Goal: Transaction & Acquisition: Purchase product/service

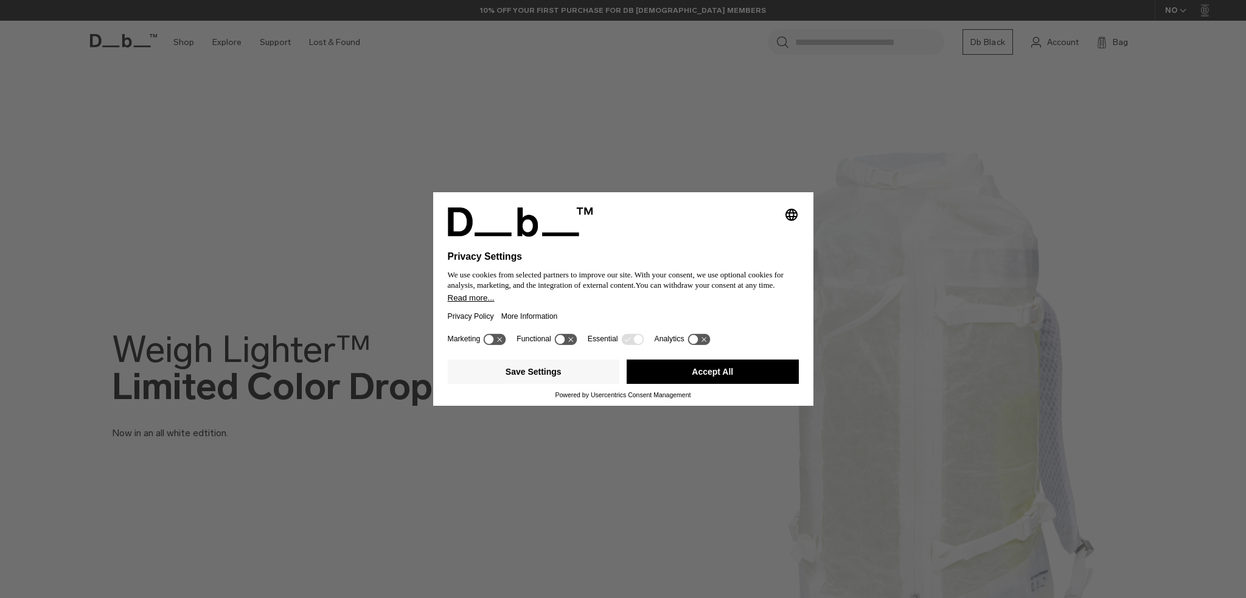
click at [707, 370] on button "Accept All" at bounding box center [713, 371] width 172 height 24
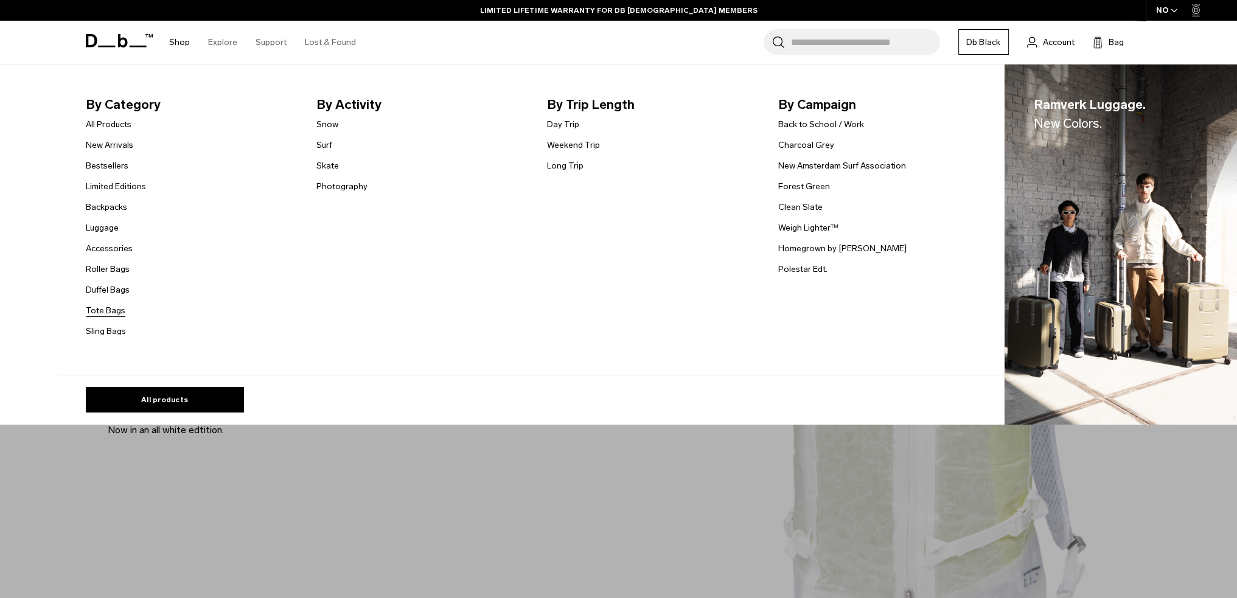
click at [105, 313] on link "Tote Bags" at bounding box center [106, 310] width 40 height 13
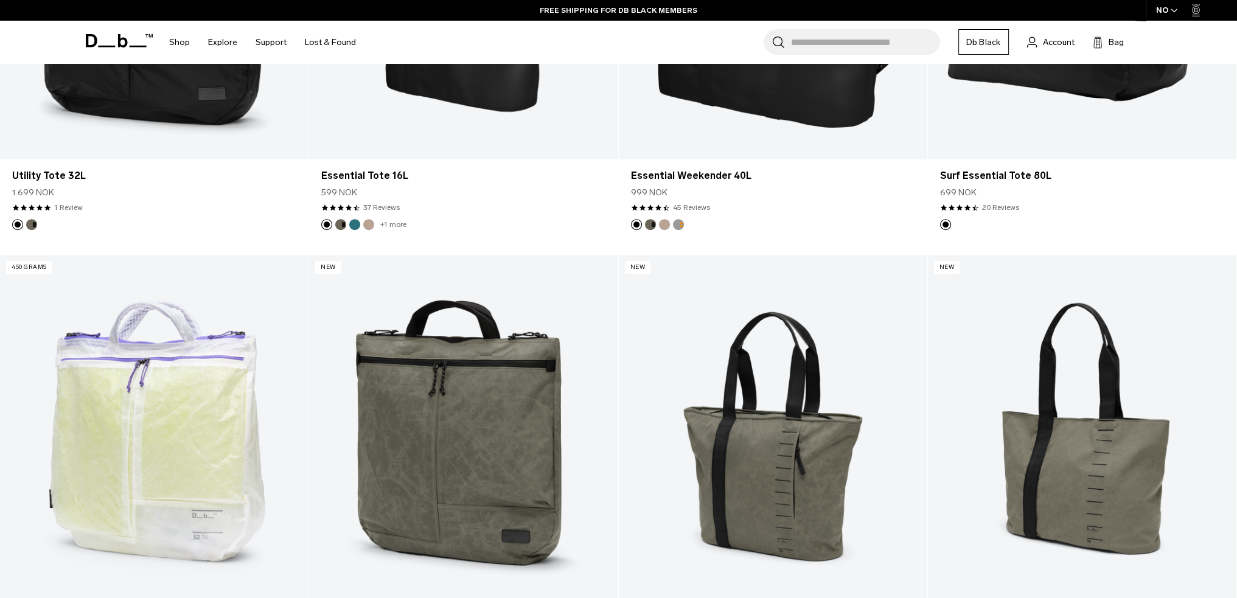
scroll to position [426, 0]
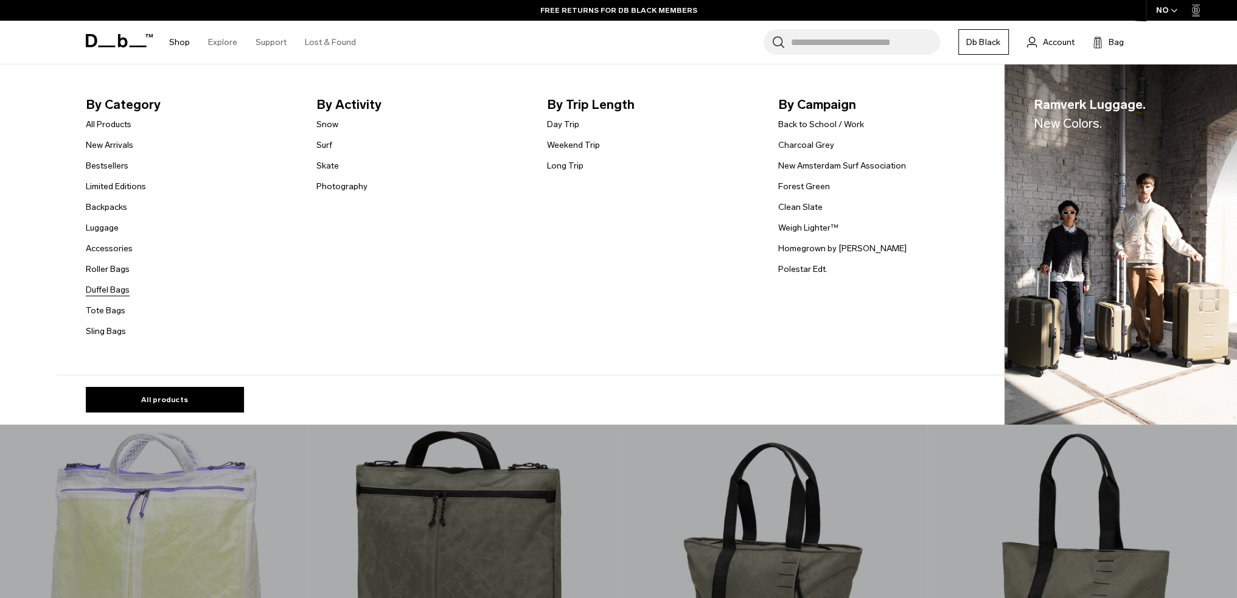
click at [102, 291] on link "Duffel Bags" at bounding box center [108, 289] width 44 height 13
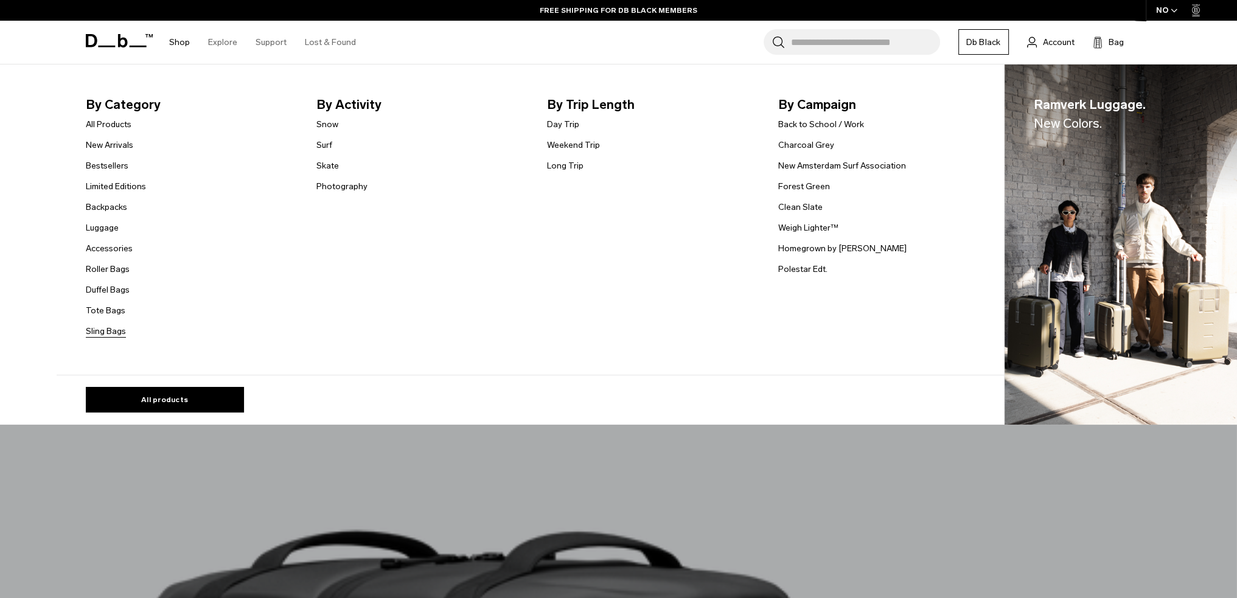
click at [103, 330] on link "Sling Bags" at bounding box center [106, 331] width 40 height 13
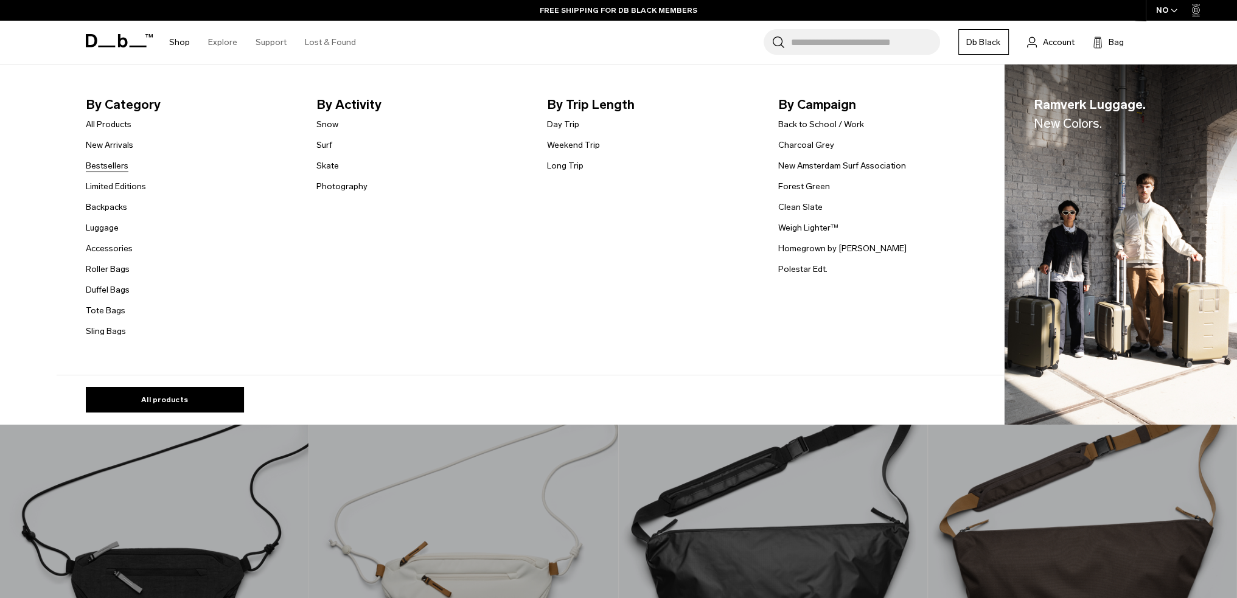
click at [127, 160] on link "Bestsellers" at bounding box center [107, 165] width 43 height 13
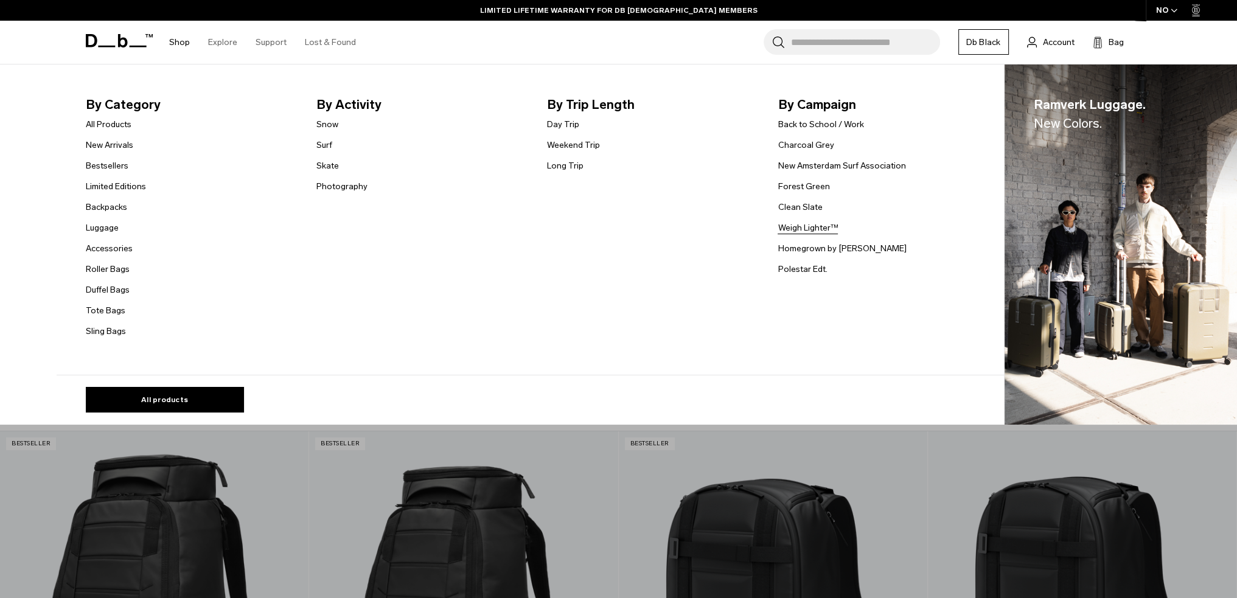
click at [803, 233] on link "Weigh Lighter™" at bounding box center [807, 227] width 60 height 13
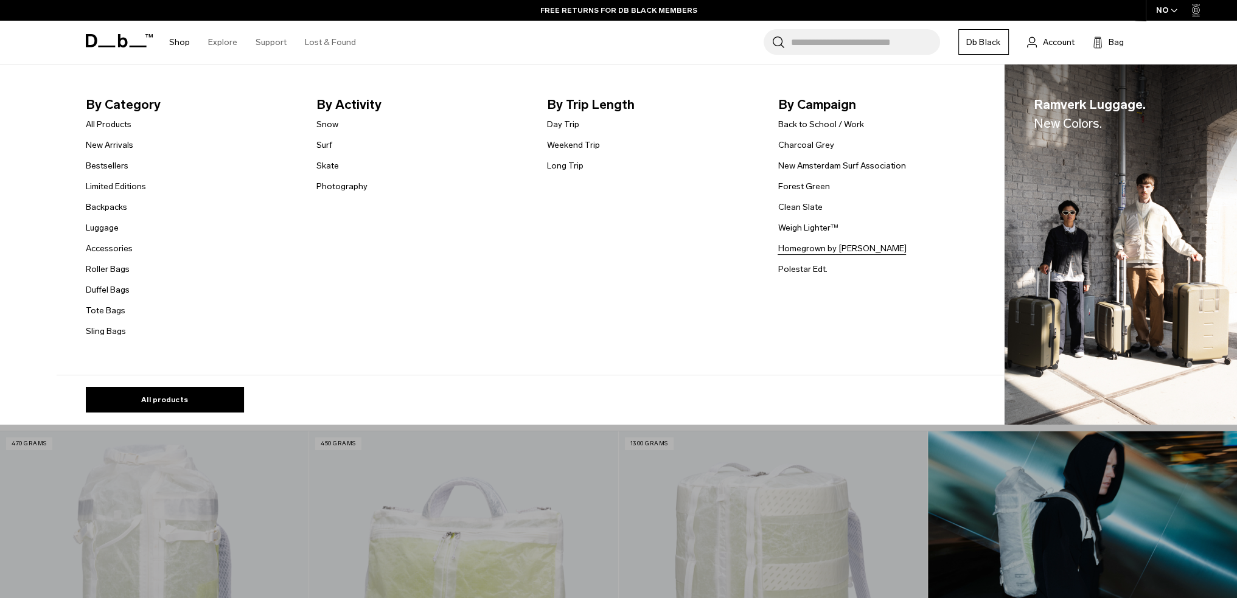
click at [802, 249] on link "Homegrown by [PERSON_NAME]" at bounding box center [841, 248] width 128 height 13
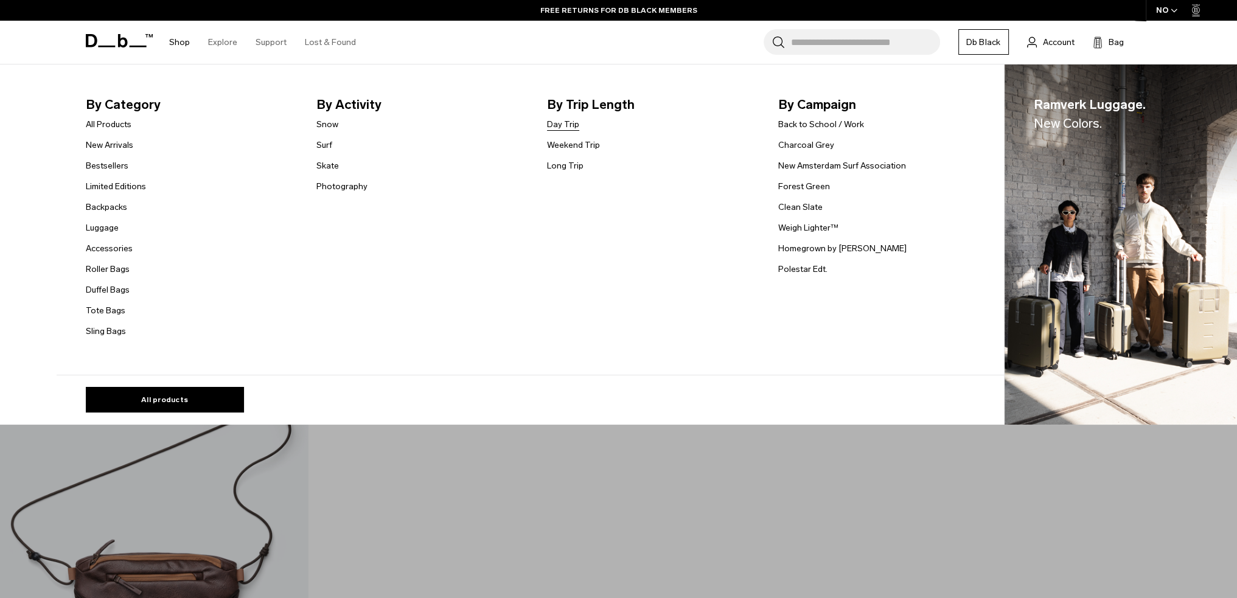
click at [555, 120] on link "Day Trip" at bounding box center [563, 124] width 32 height 13
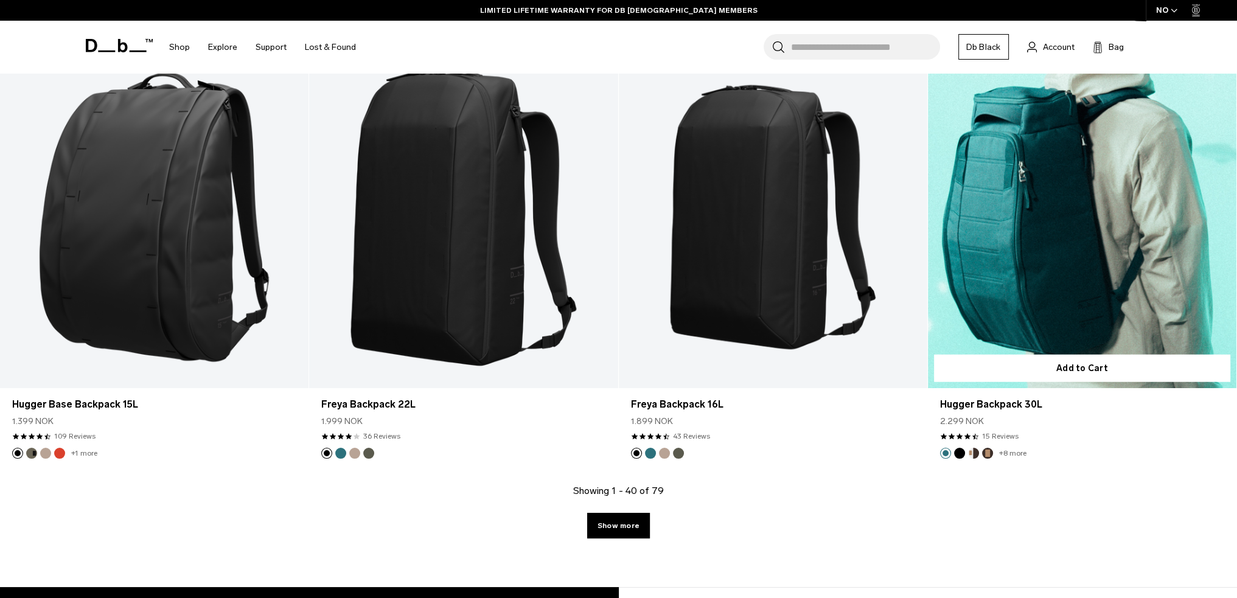
scroll to position [4501, 0]
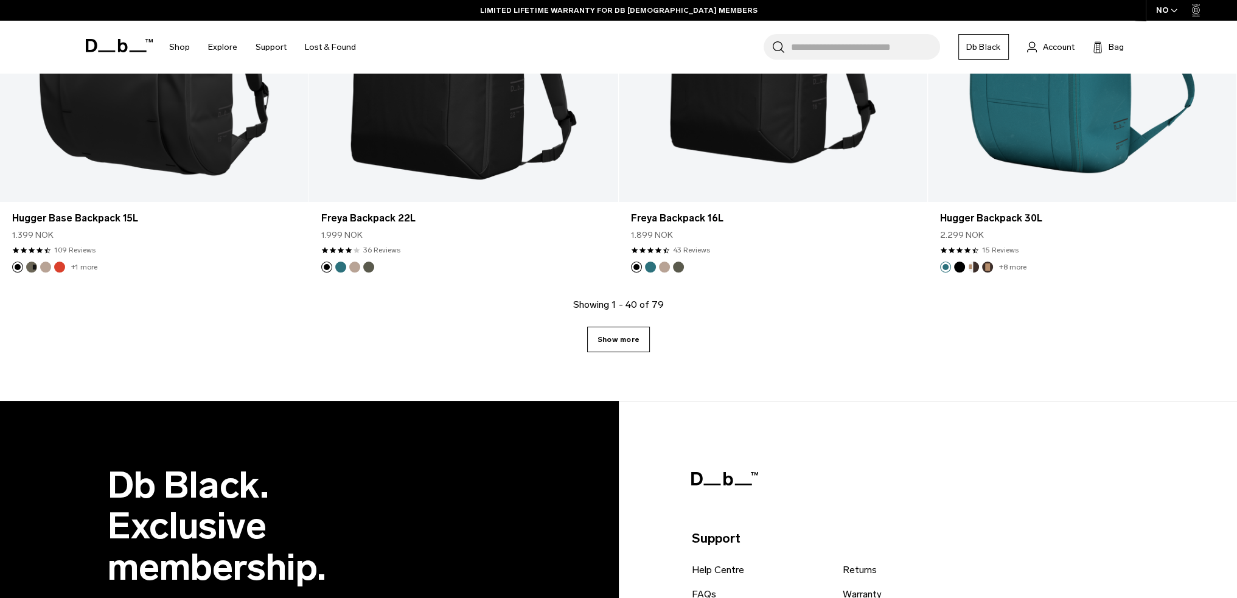
click at [623, 340] on link "Show more" at bounding box center [618, 340] width 63 height 26
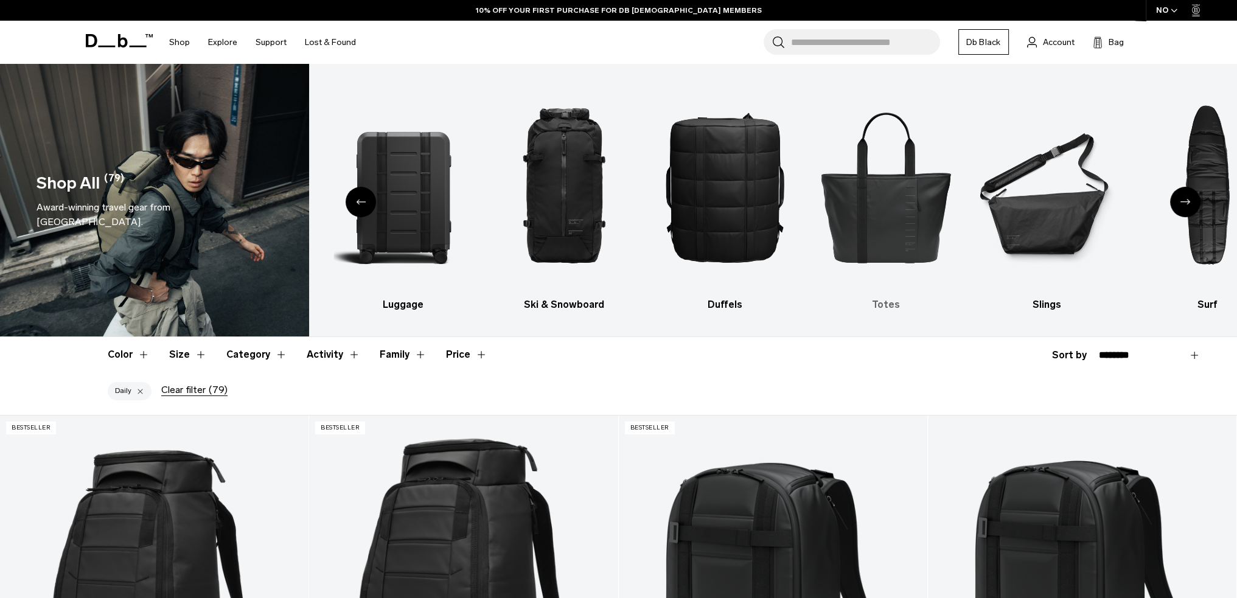
click at [884, 225] on img "5 / 10" at bounding box center [885, 186] width 139 height 209
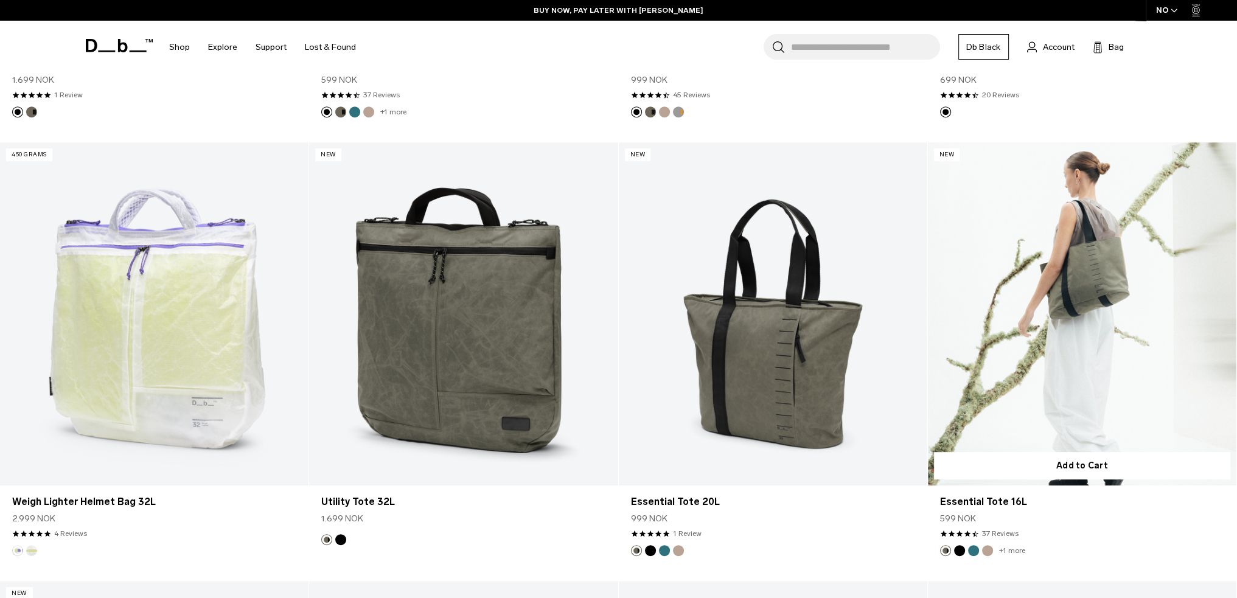
scroll to position [365, 0]
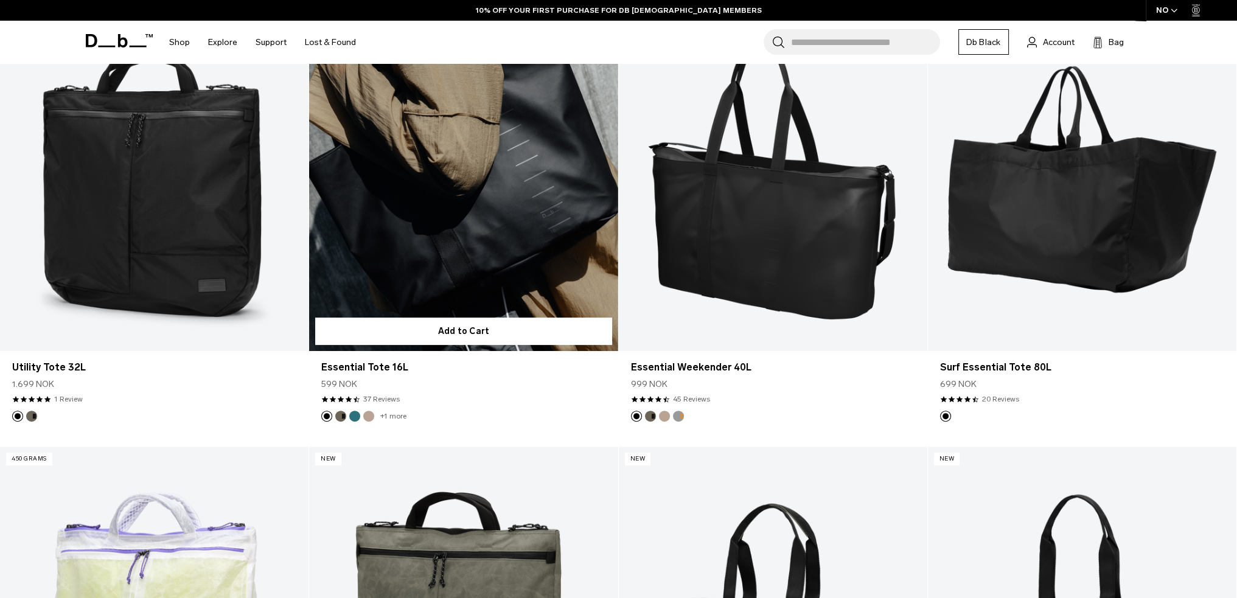
click at [468, 260] on link "Essential Tote 16L" at bounding box center [463, 179] width 308 height 343
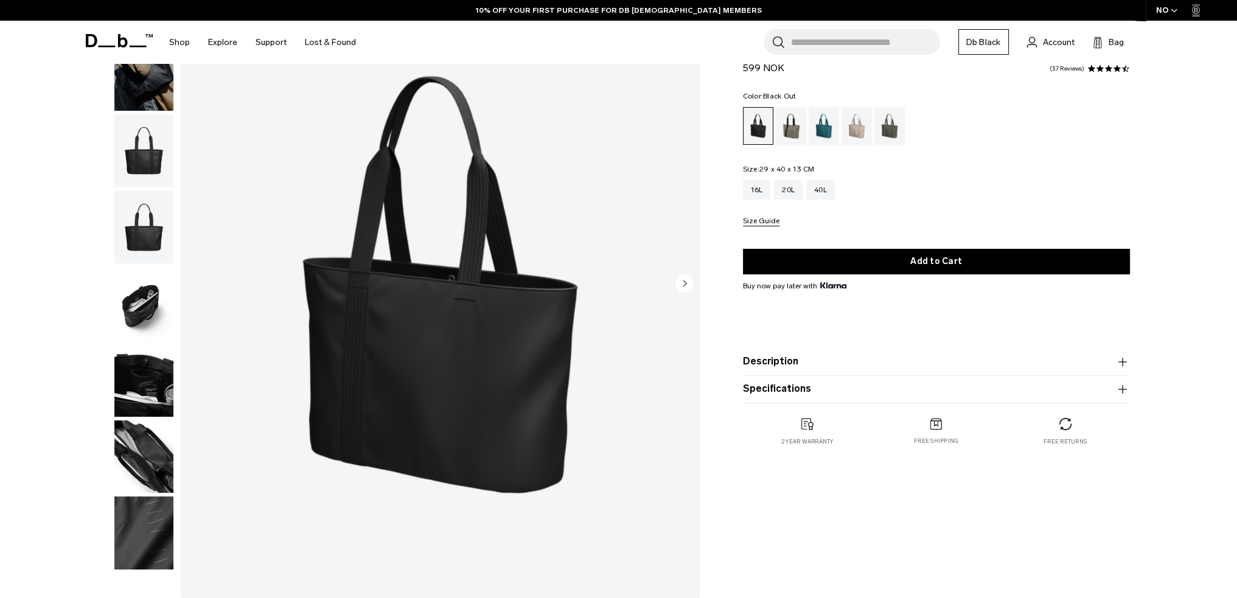
click at [154, 157] on img "button" at bounding box center [143, 150] width 59 height 73
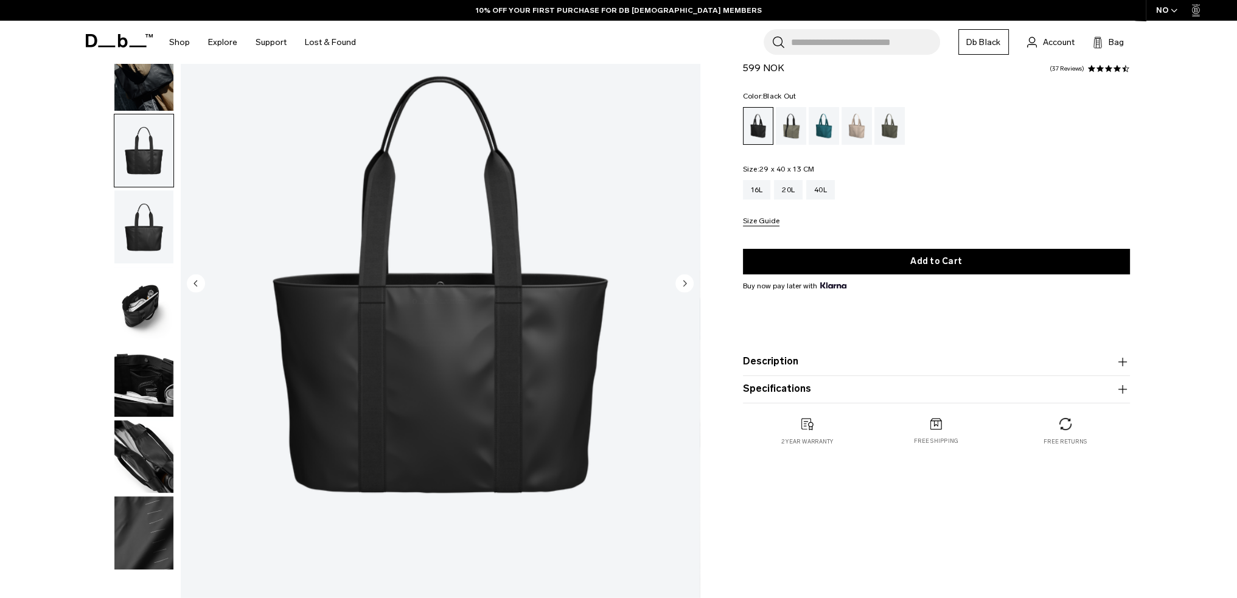
click at [148, 214] on img "button" at bounding box center [143, 226] width 59 height 73
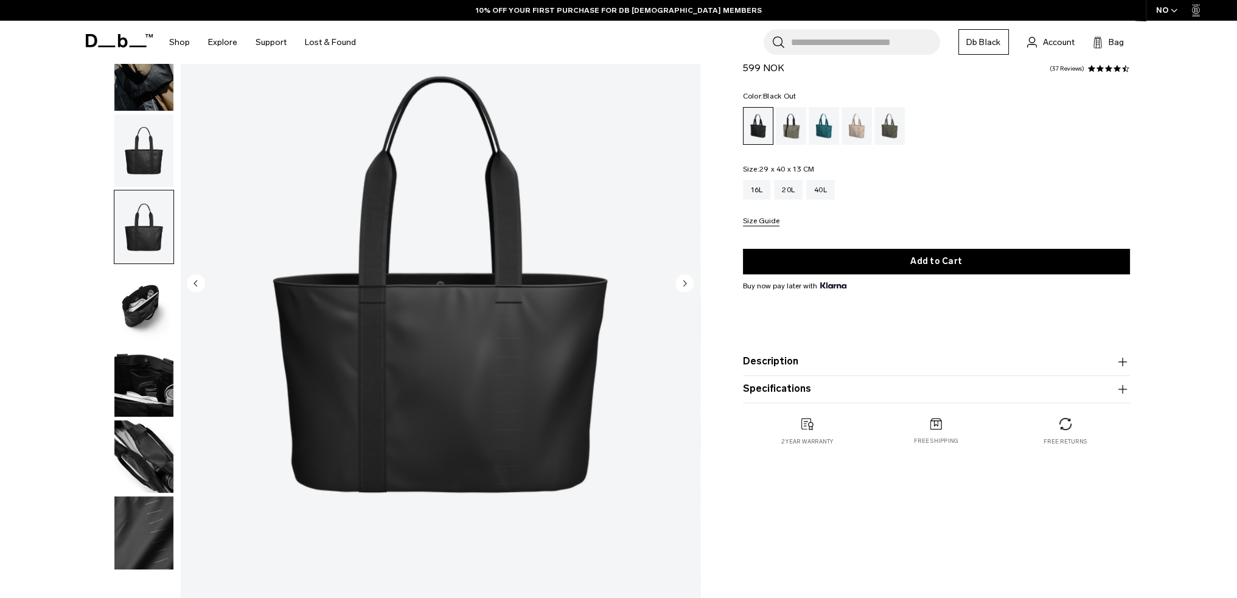
click at [148, 294] on img "button" at bounding box center [143, 303] width 59 height 73
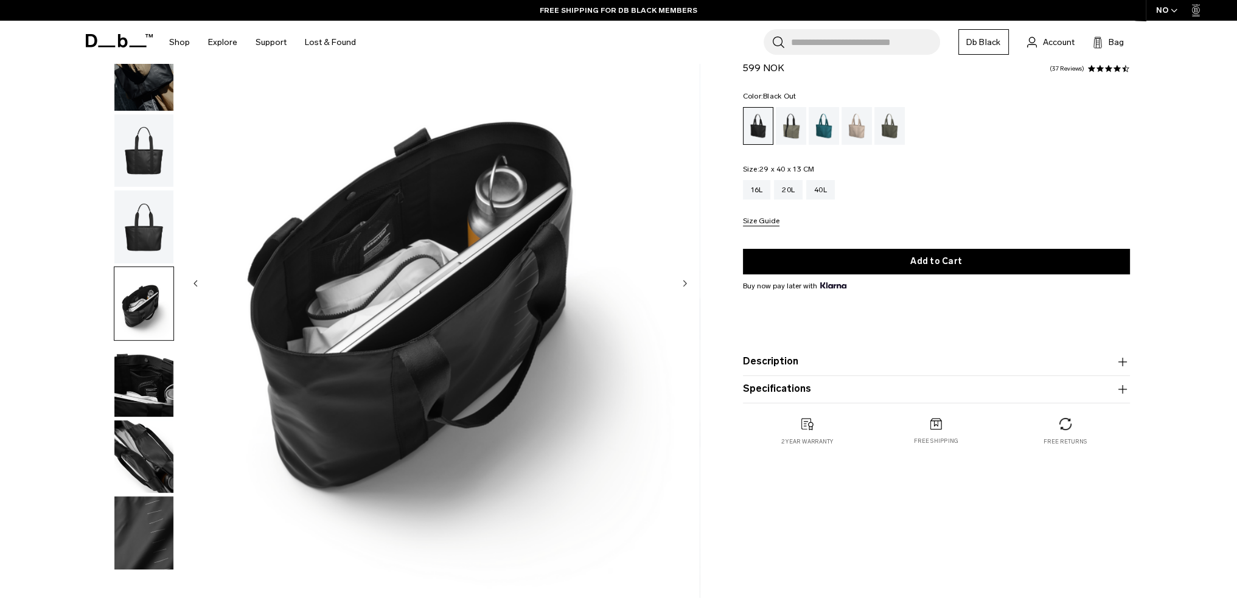
click at [159, 372] on img "button" at bounding box center [143, 380] width 59 height 73
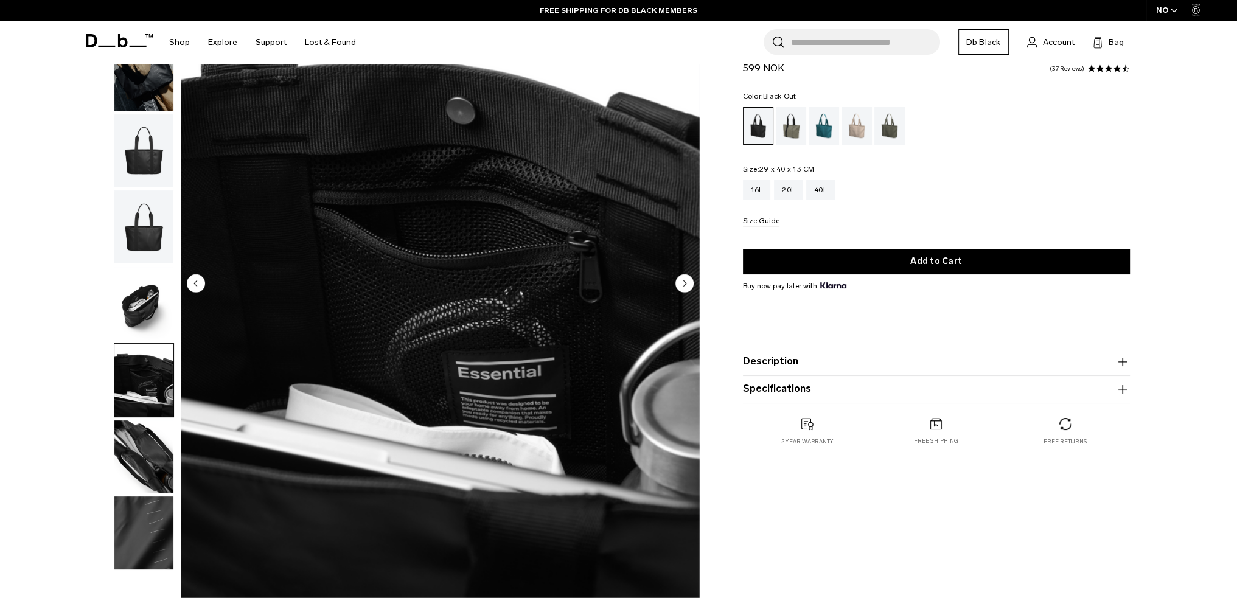
click at [152, 443] on img "button" at bounding box center [143, 456] width 59 height 73
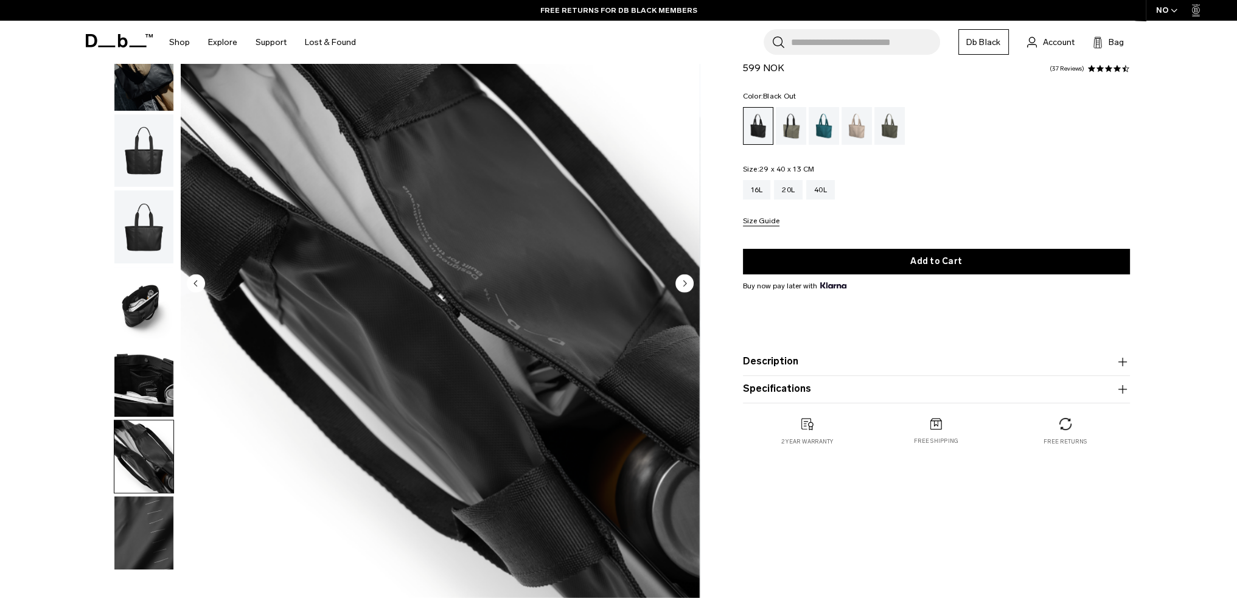
click at [144, 512] on img "button" at bounding box center [143, 532] width 59 height 73
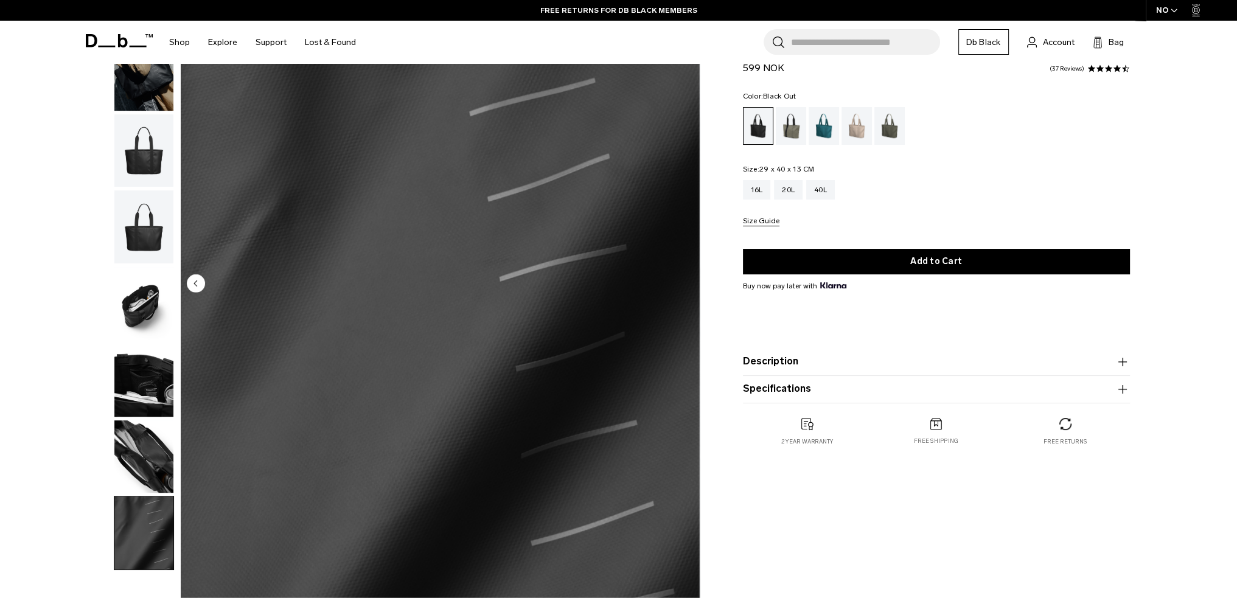
click at [141, 242] on img "button" at bounding box center [143, 226] width 59 height 73
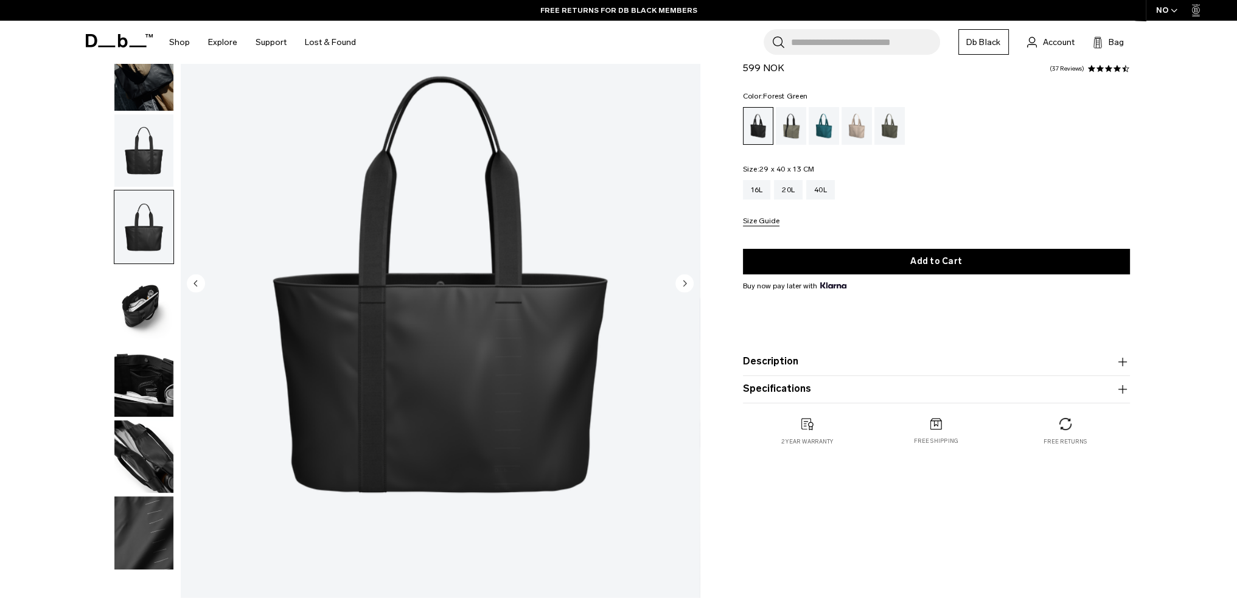
click at [796, 127] on div "Forest Green" at bounding box center [791, 126] width 31 height 38
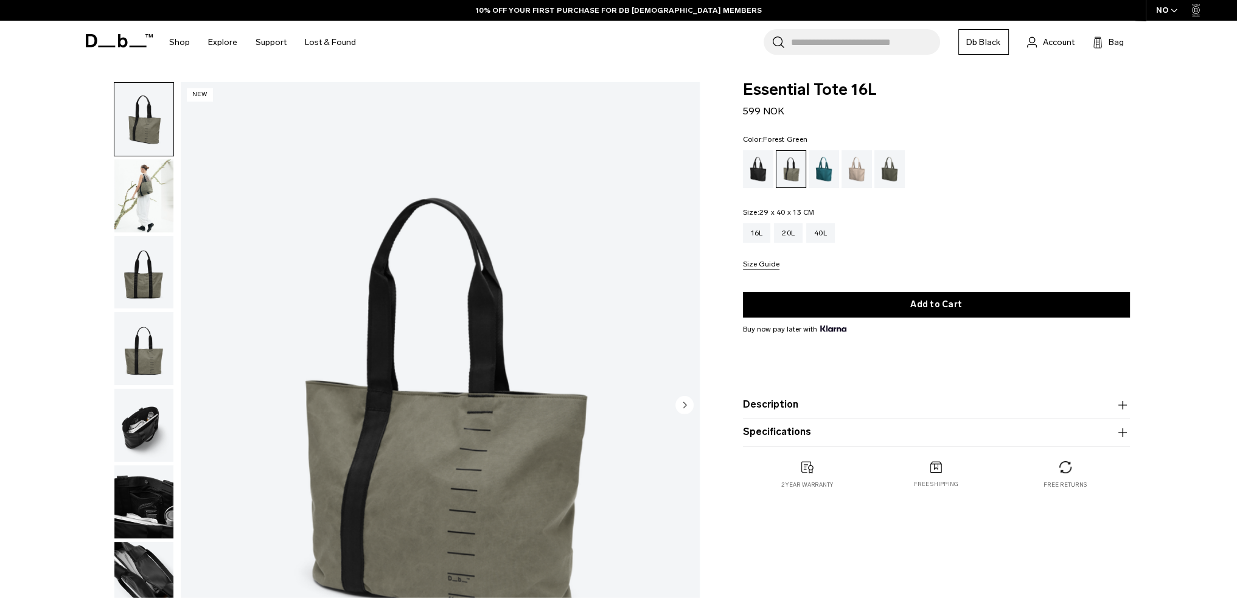
click at [137, 415] on img "button" at bounding box center [143, 425] width 59 height 73
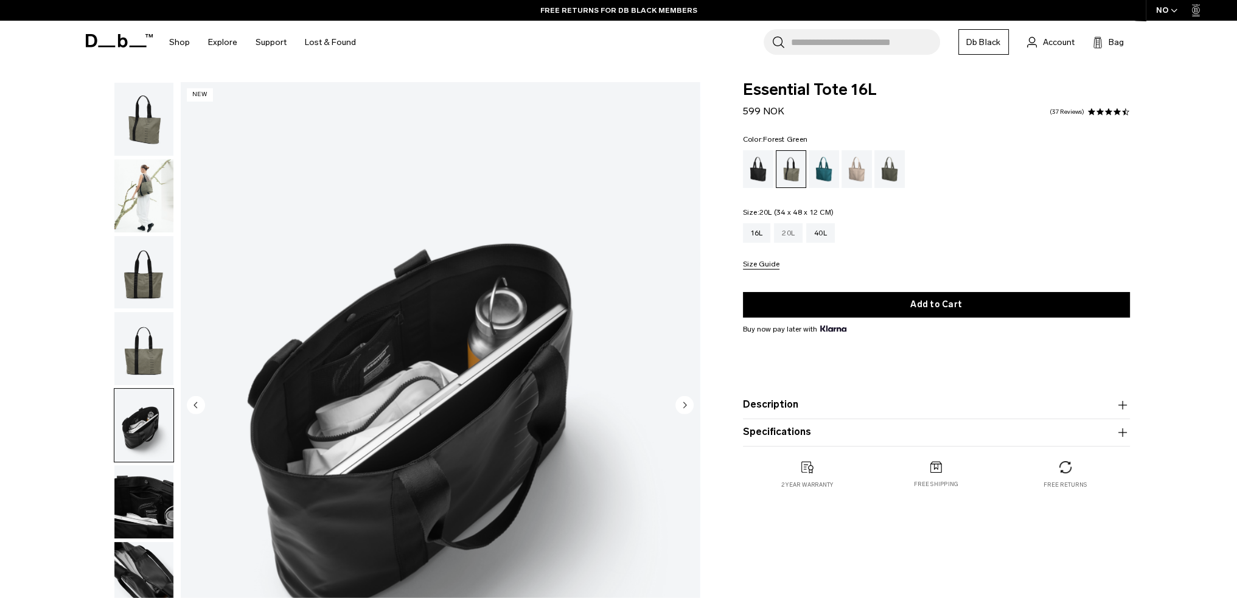
click at [794, 238] on div "20L" at bounding box center [788, 232] width 29 height 19
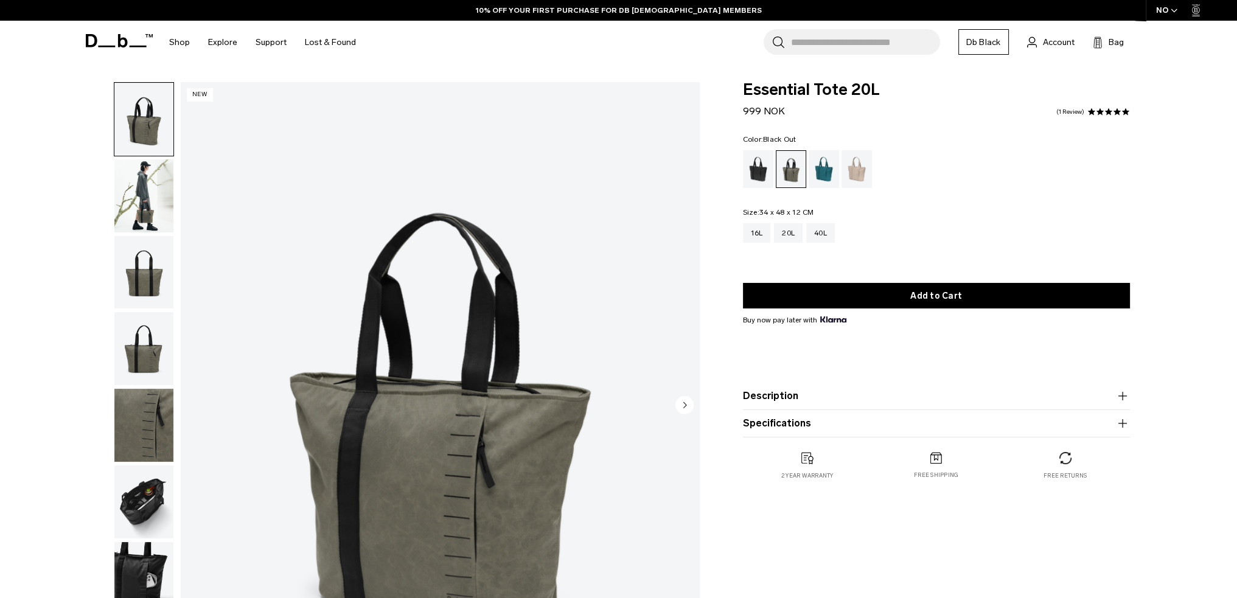
click at [765, 170] on div "Black Out" at bounding box center [758, 169] width 31 height 38
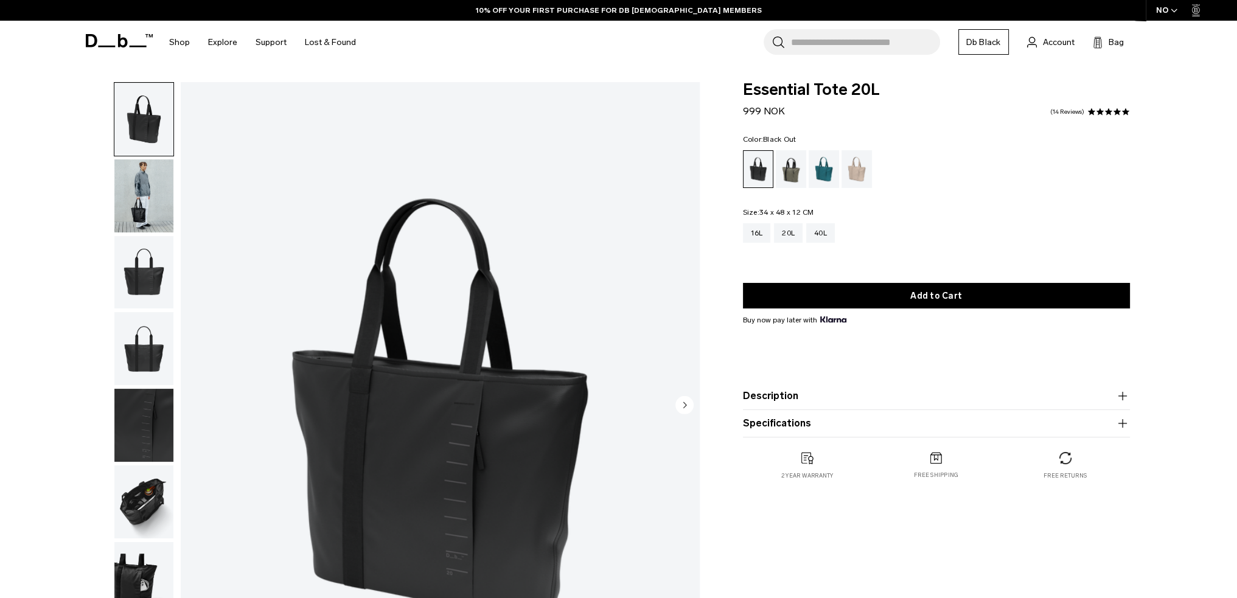
scroll to position [122, 0]
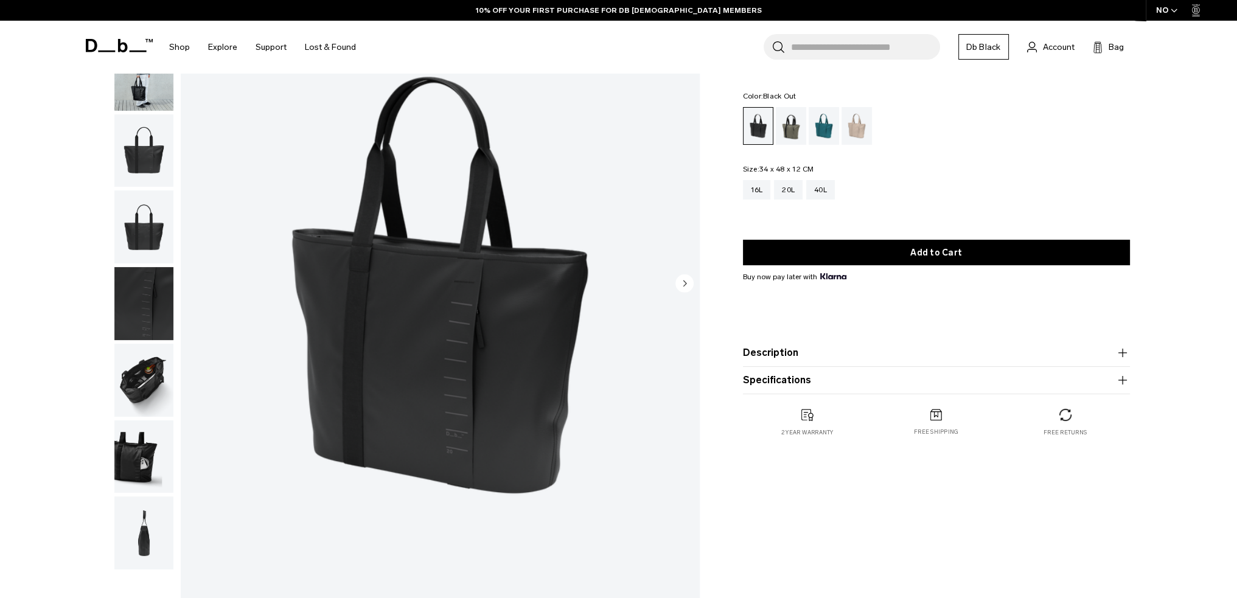
click at [161, 372] on img "button" at bounding box center [143, 380] width 59 height 73
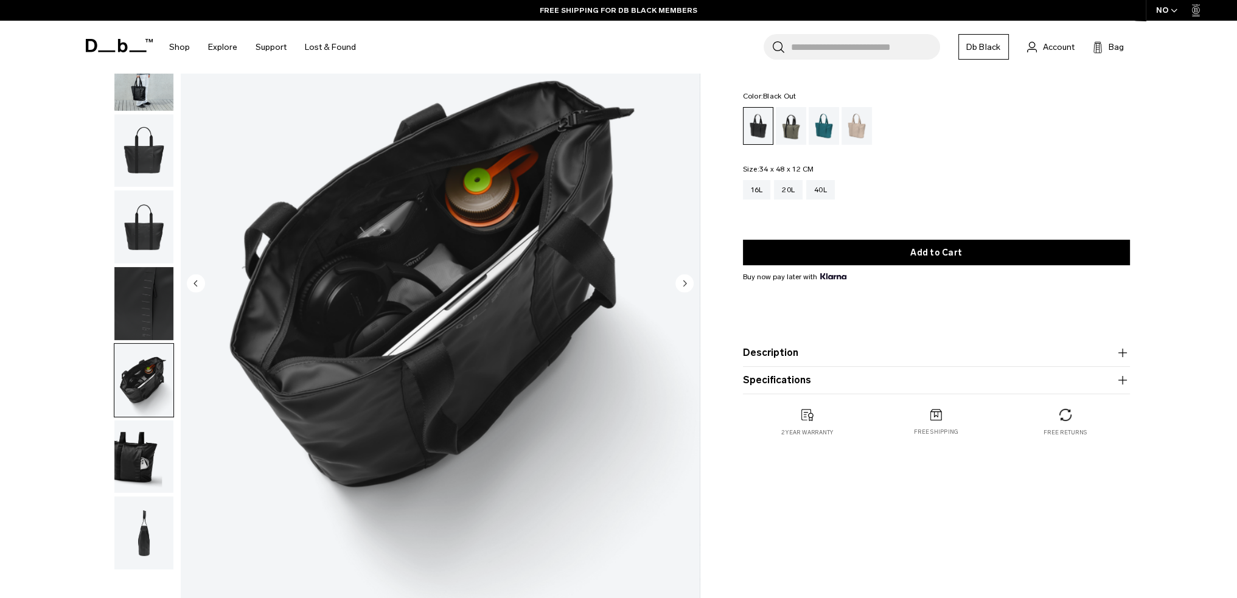
click at [131, 462] on img "button" at bounding box center [143, 456] width 59 height 73
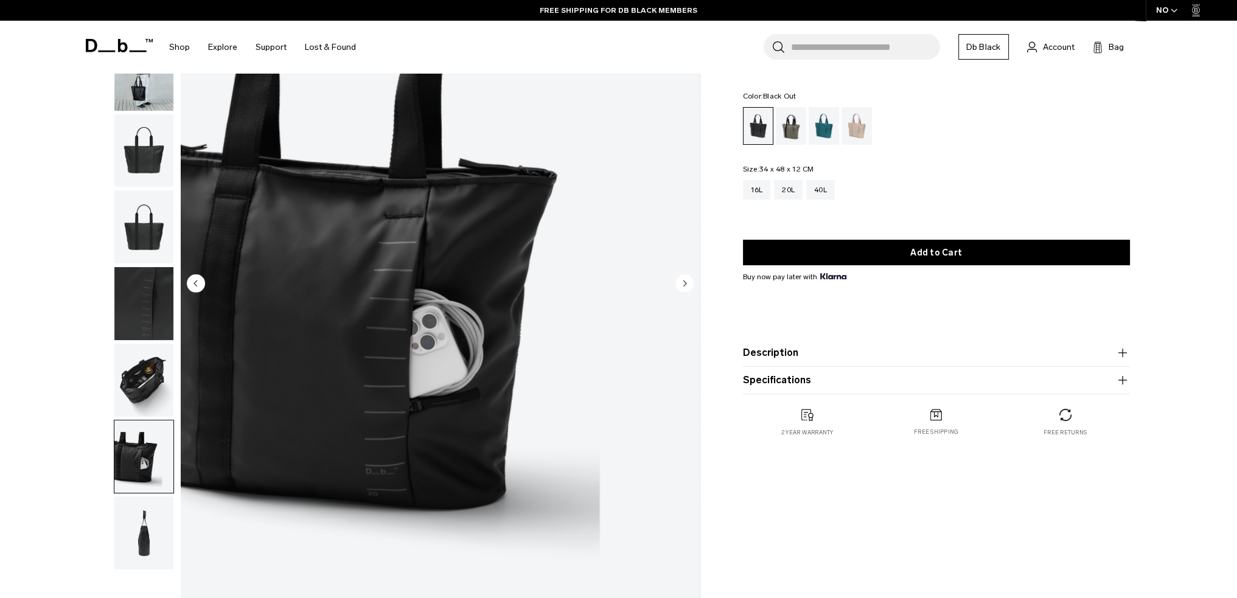
click at [134, 369] on img "button" at bounding box center [143, 380] width 59 height 73
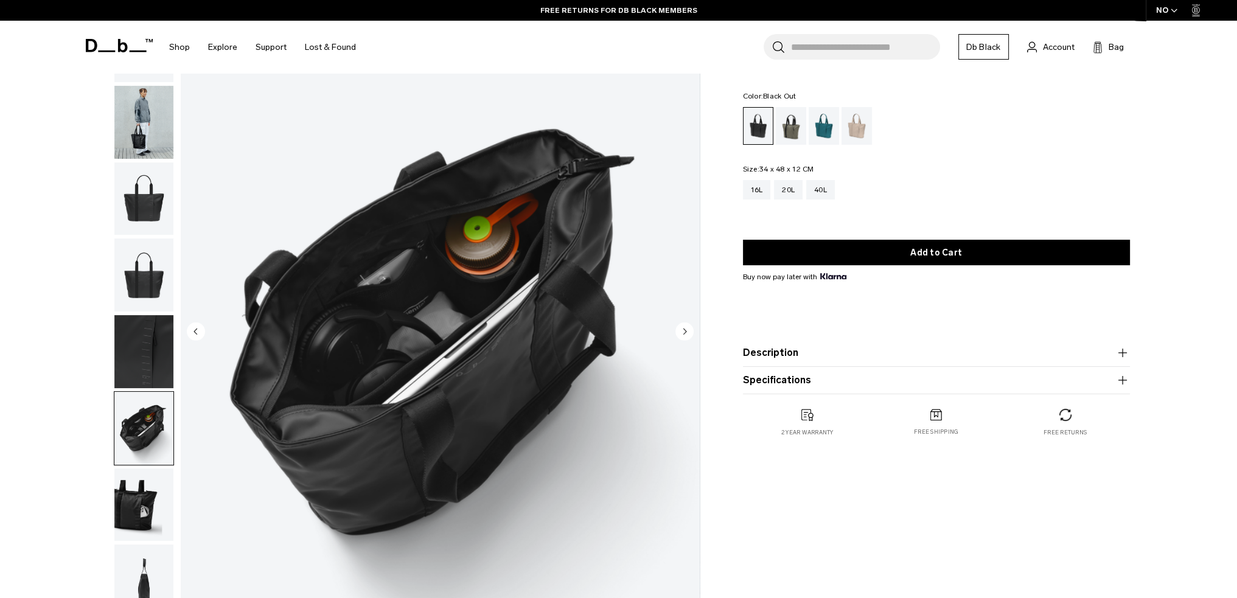
scroll to position [0, 0]
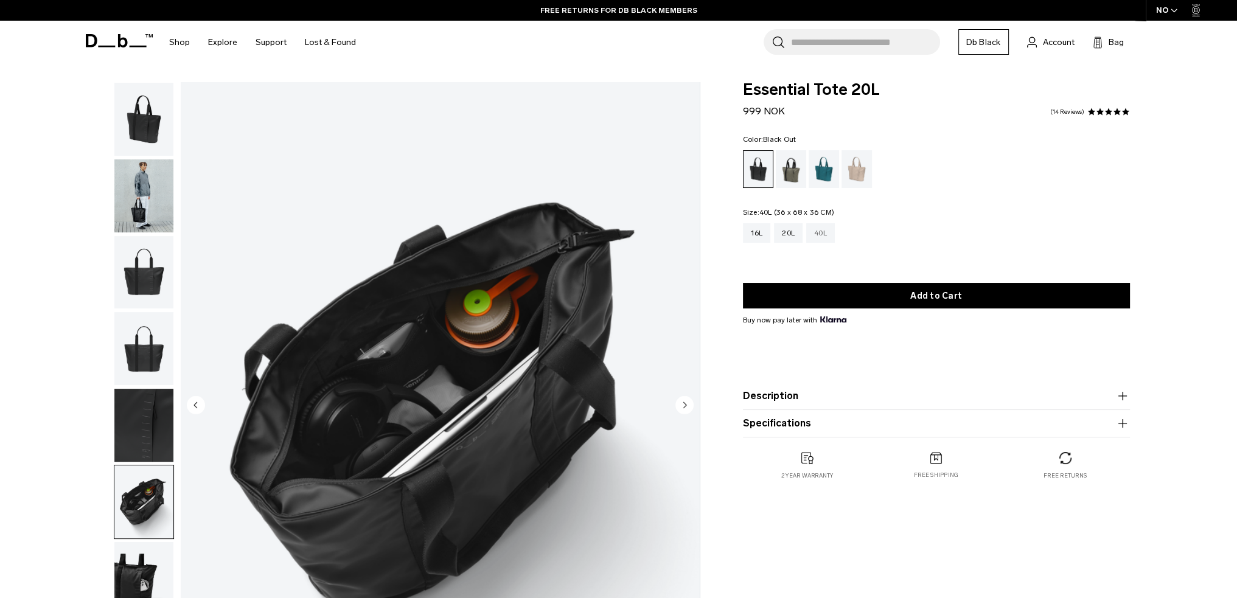
click at [821, 231] on div "40L" at bounding box center [820, 232] width 29 height 19
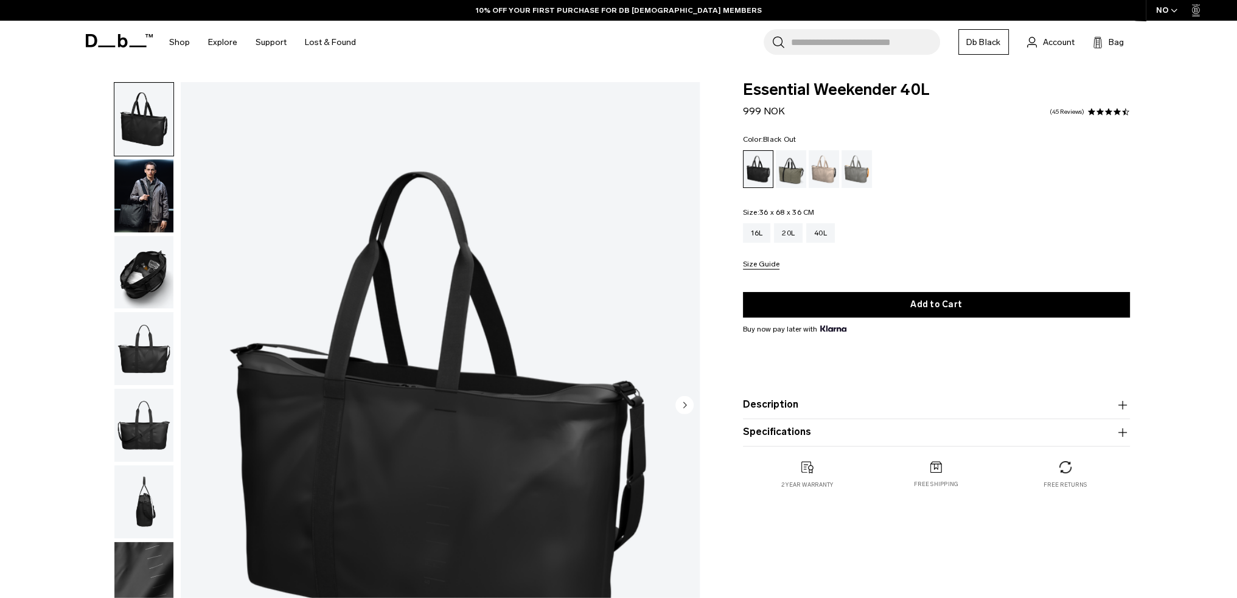
click at [133, 263] on img "button" at bounding box center [143, 272] width 59 height 73
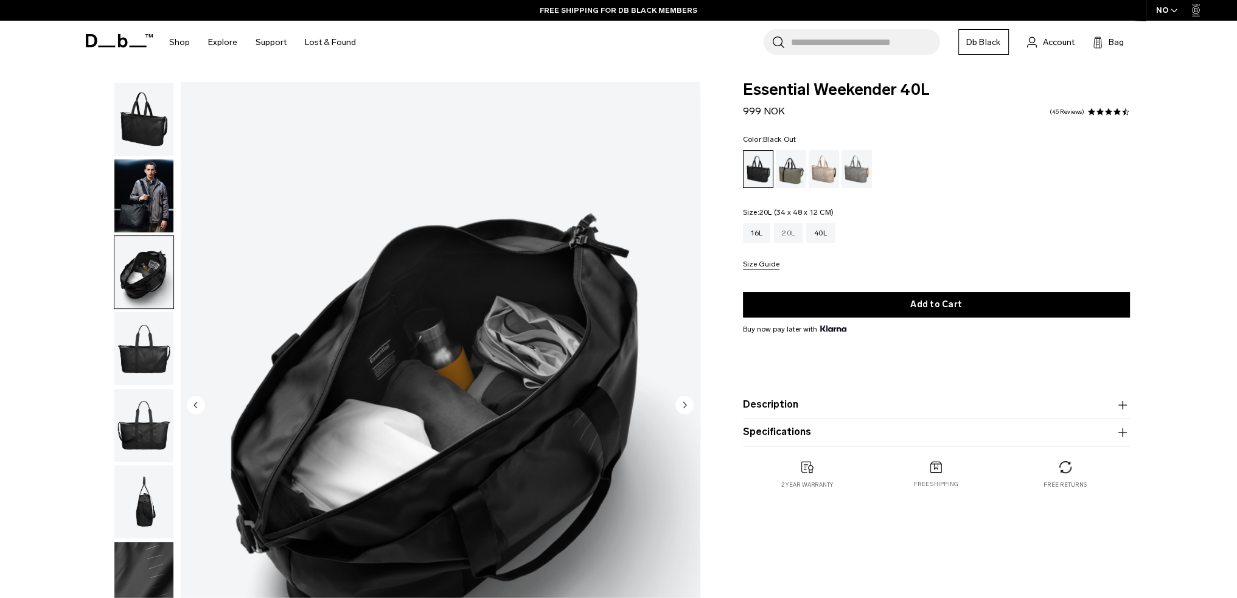
click at [787, 235] on div "20L" at bounding box center [788, 232] width 29 height 19
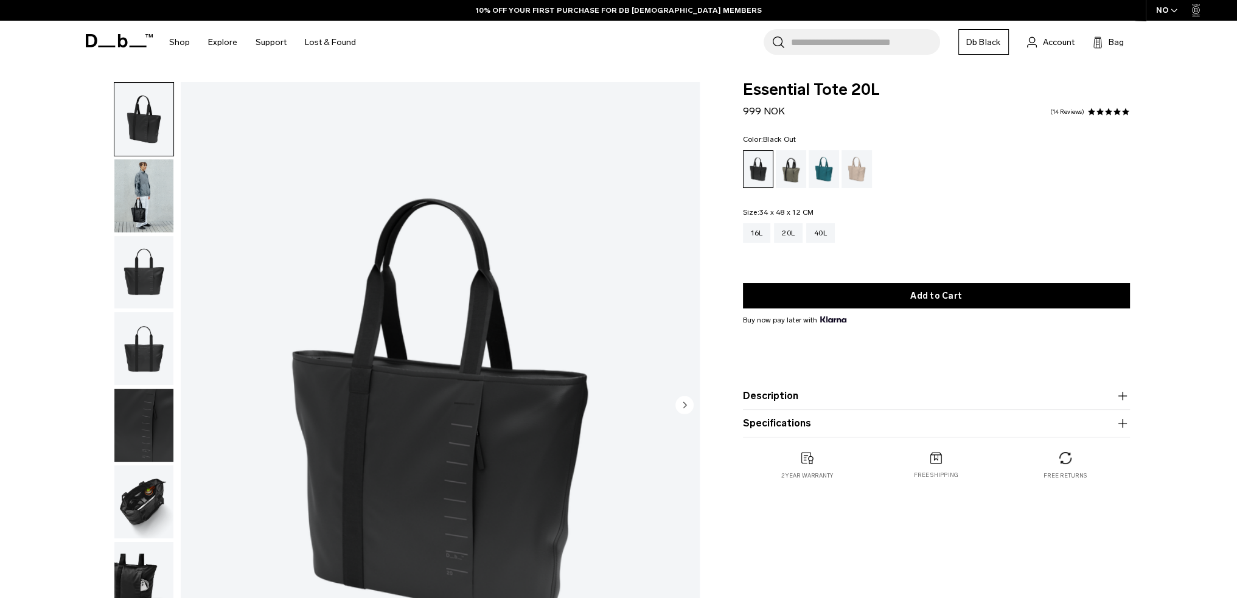
click at [763, 167] on div "Black Out" at bounding box center [758, 169] width 30 height 36
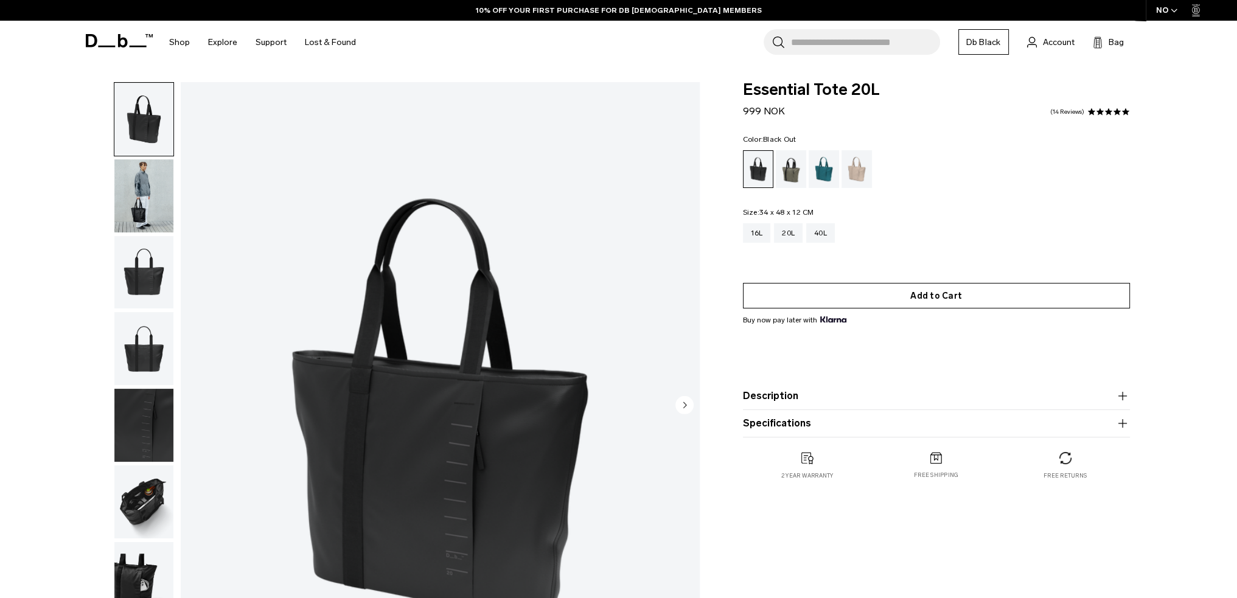
click at [934, 296] on button "Add to Cart" at bounding box center [936, 296] width 387 height 26
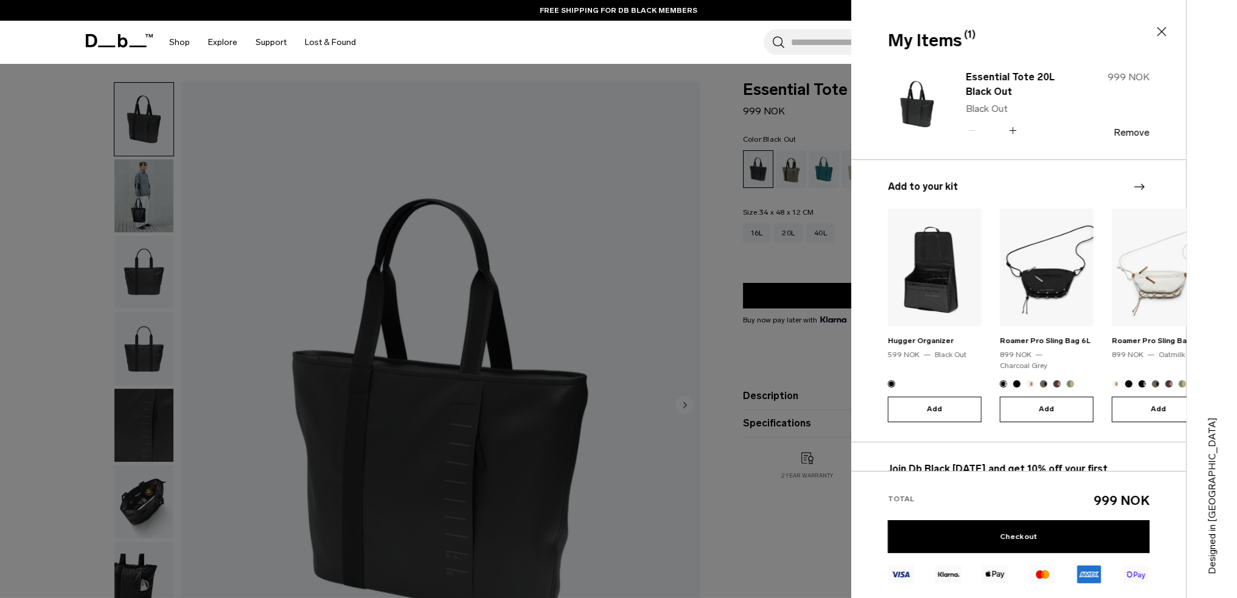
click at [947, 279] on img at bounding box center [934, 267] width 94 height 117
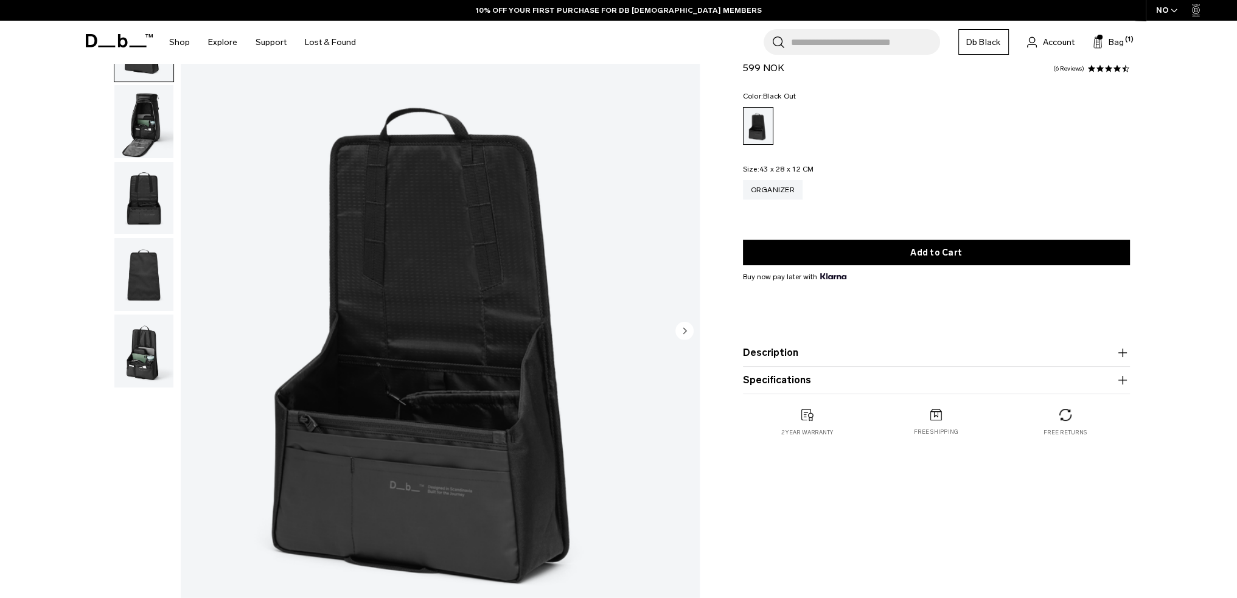
scroll to position [61, 0]
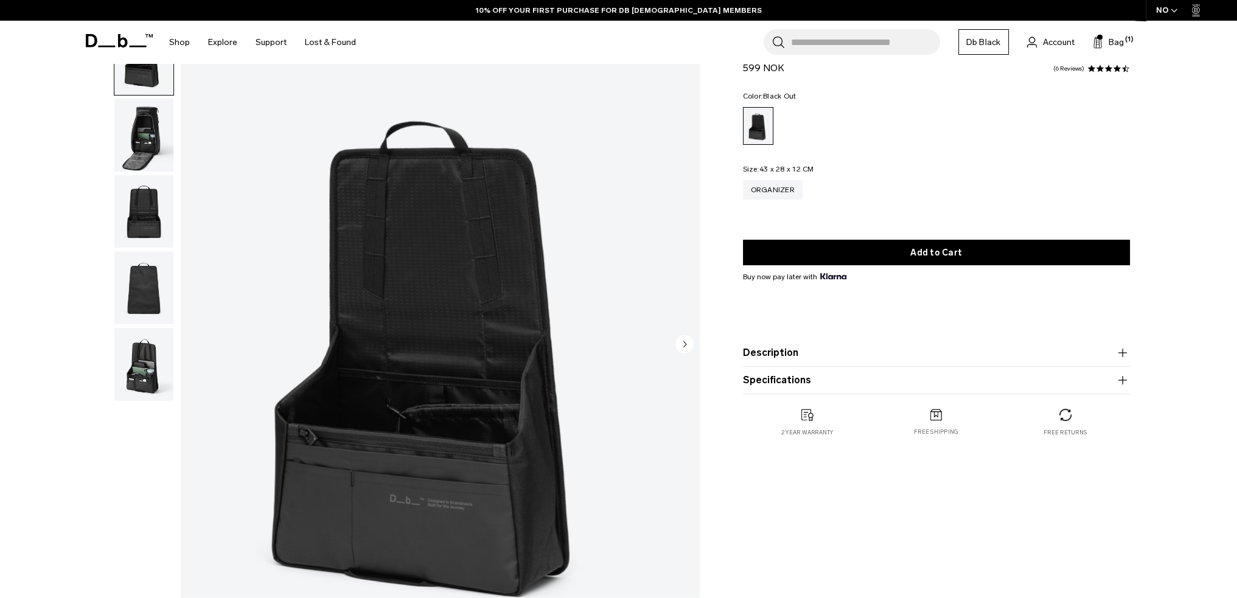
click at [139, 142] on img "button" at bounding box center [143, 135] width 59 height 73
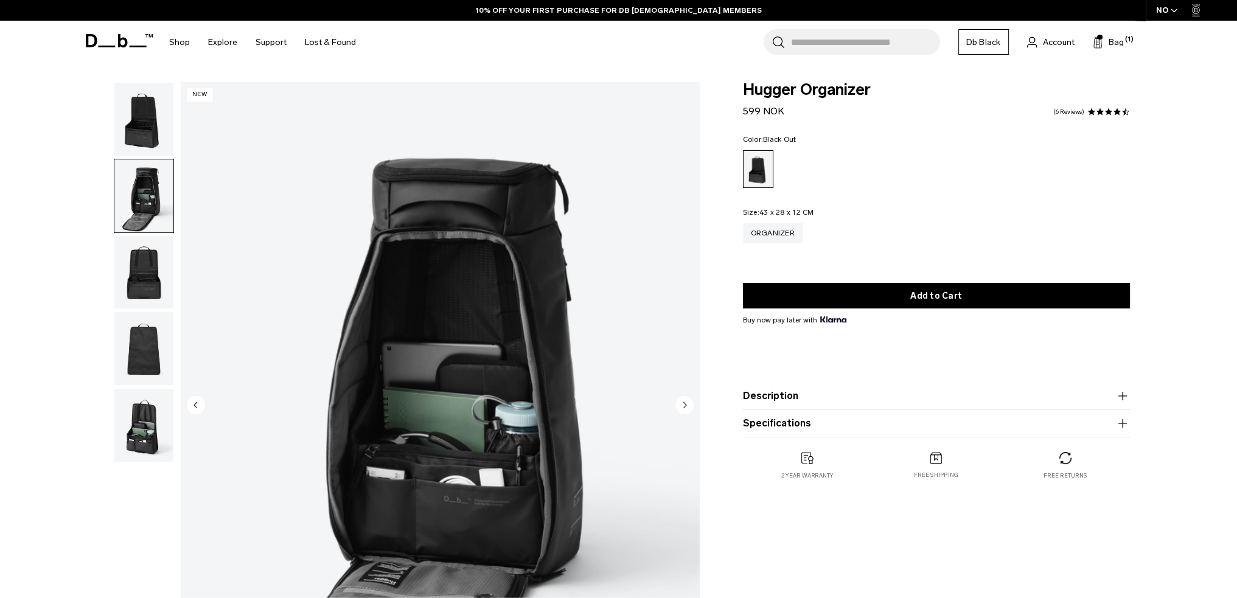
scroll to position [0, 0]
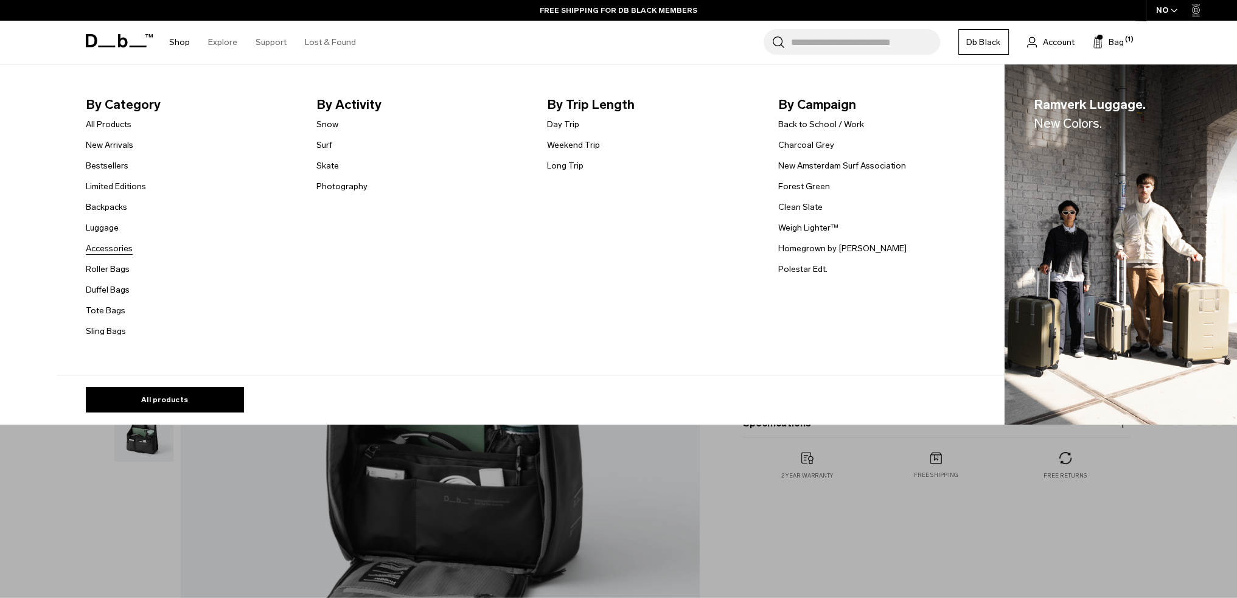
click at [102, 249] on link "Accessories" at bounding box center [109, 248] width 47 height 13
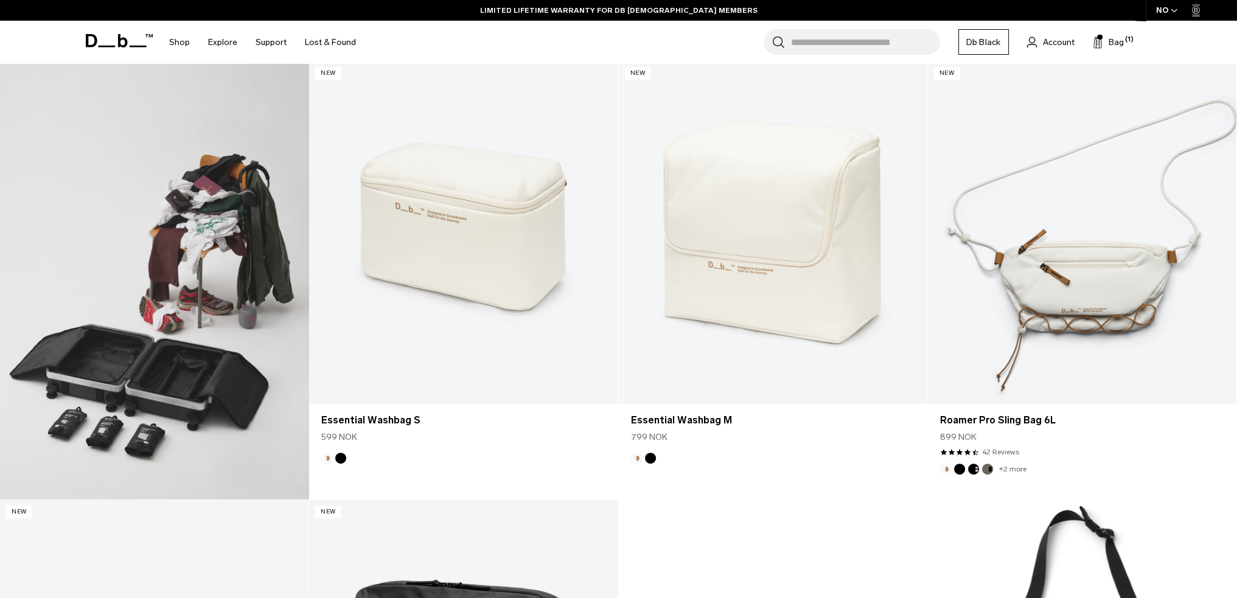
scroll to position [730, 0]
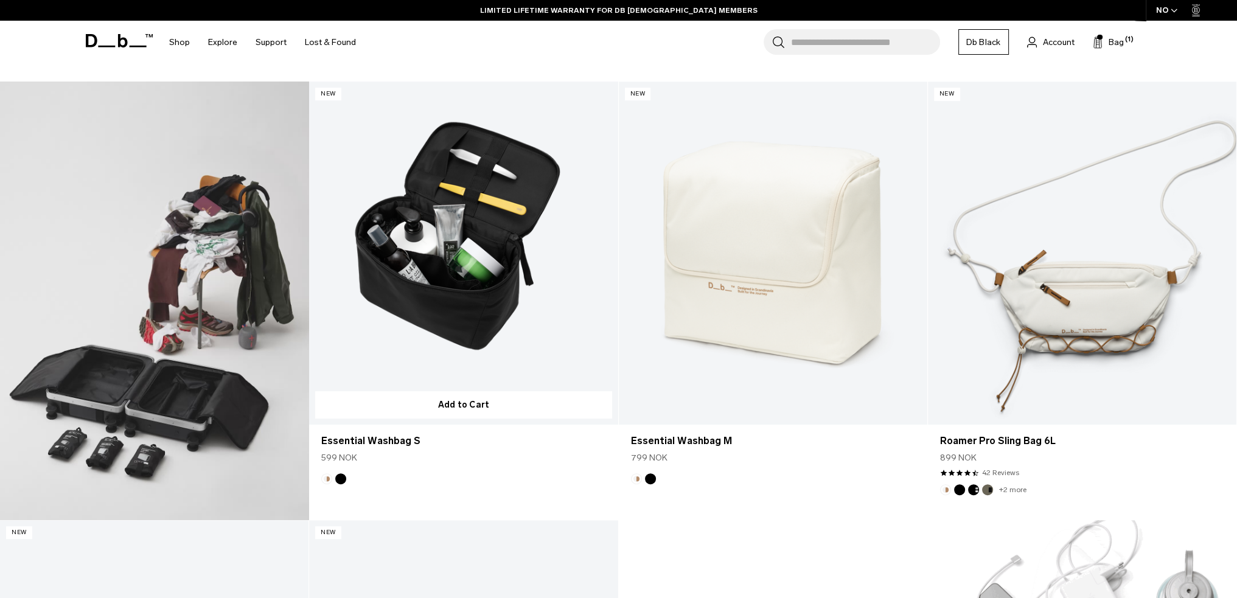
click at [464, 293] on link "Essential Washbag S" at bounding box center [463, 253] width 308 height 343
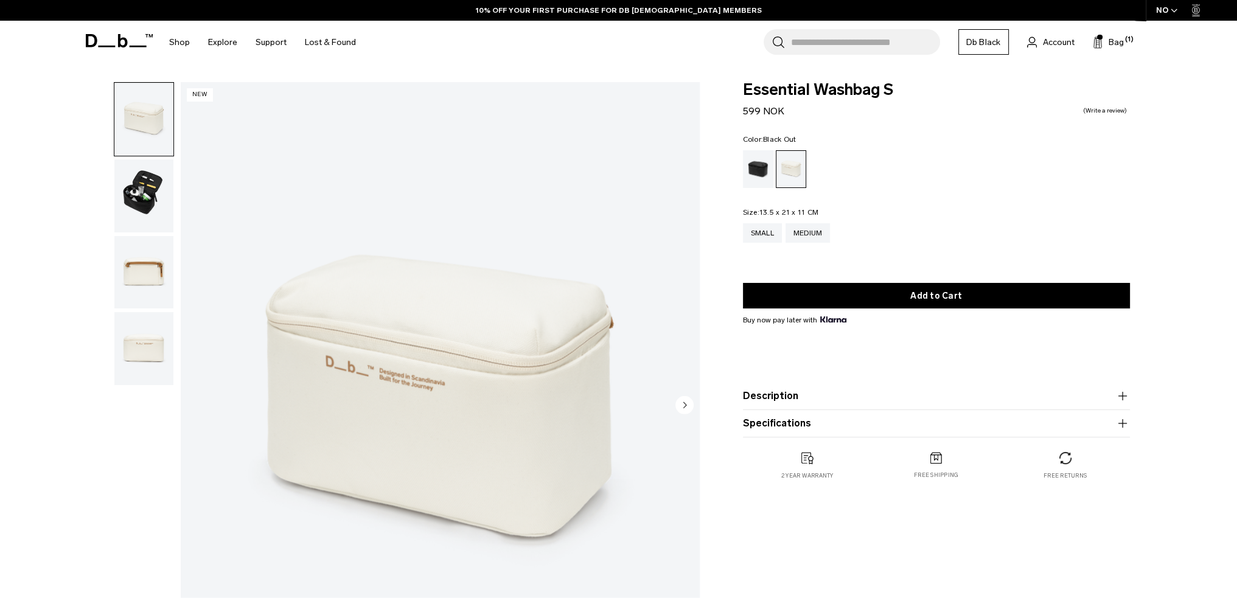
click at [762, 164] on div "Black Out" at bounding box center [758, 169] width 31 height 38
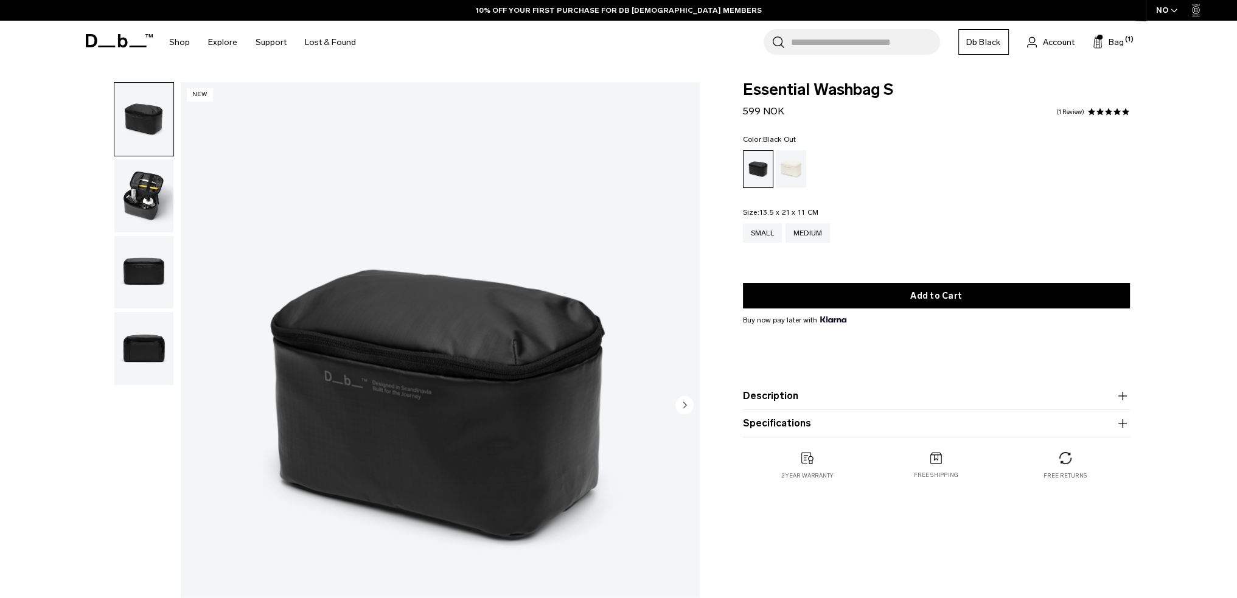
click at [148, 193] on img "button" at bounding box center [143, 195] width 59 height 73
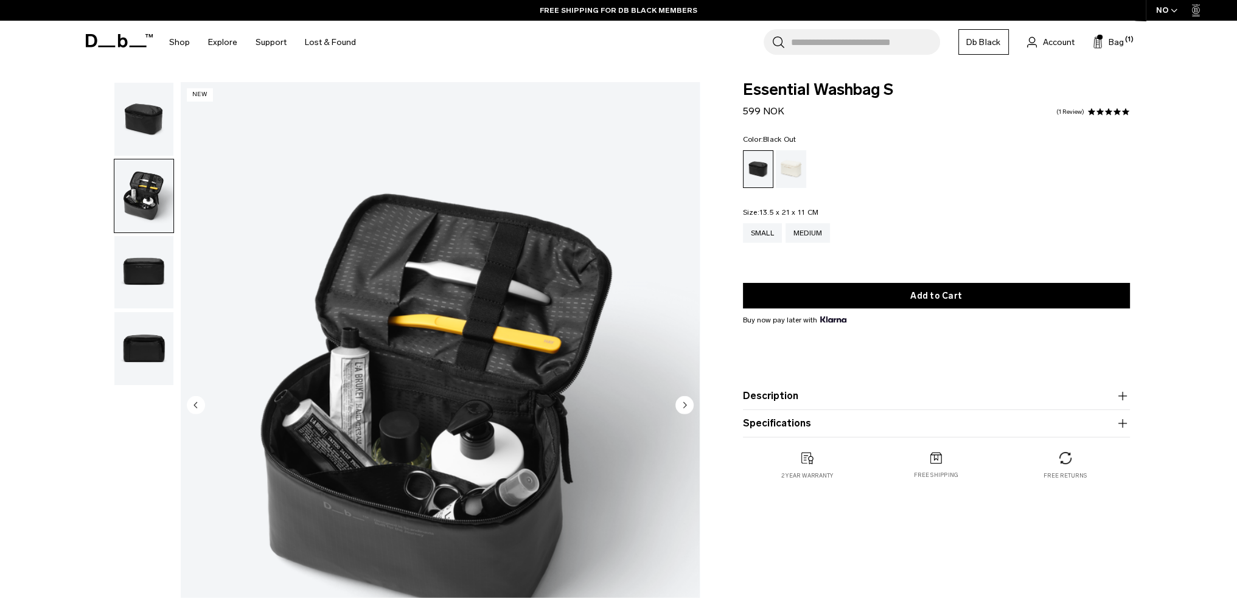
click at [136, 252] on img "button" at bounding box center [143, 272] width 59 height 73
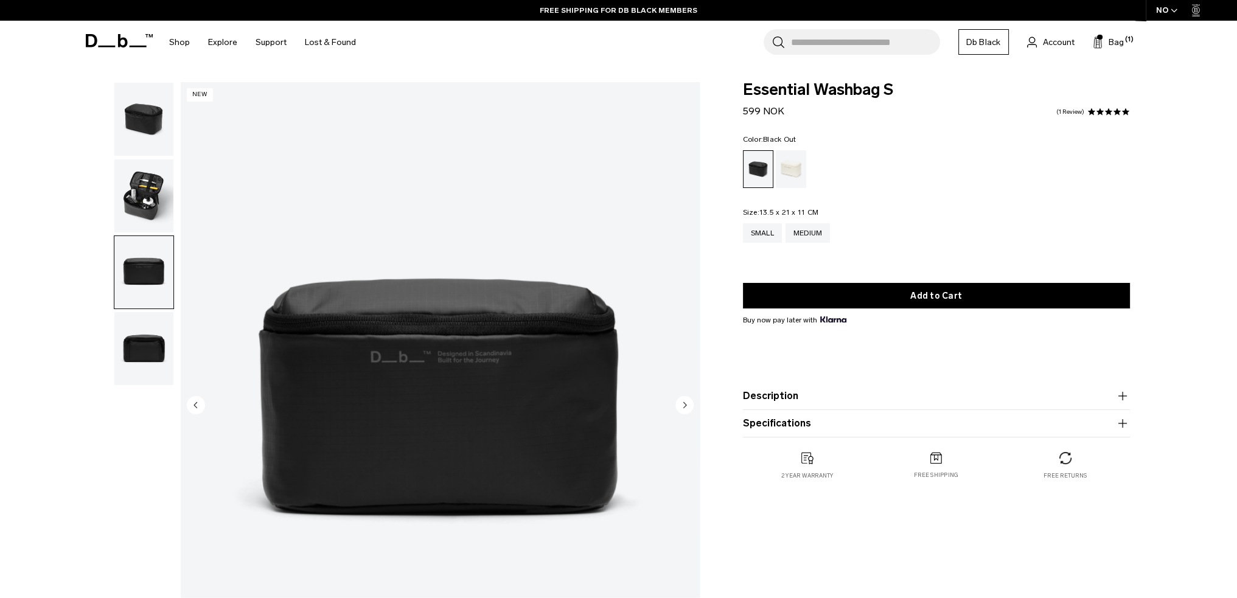
click at [149, 348] on img "button" at bounding box center [143, 348] width 59 height 73
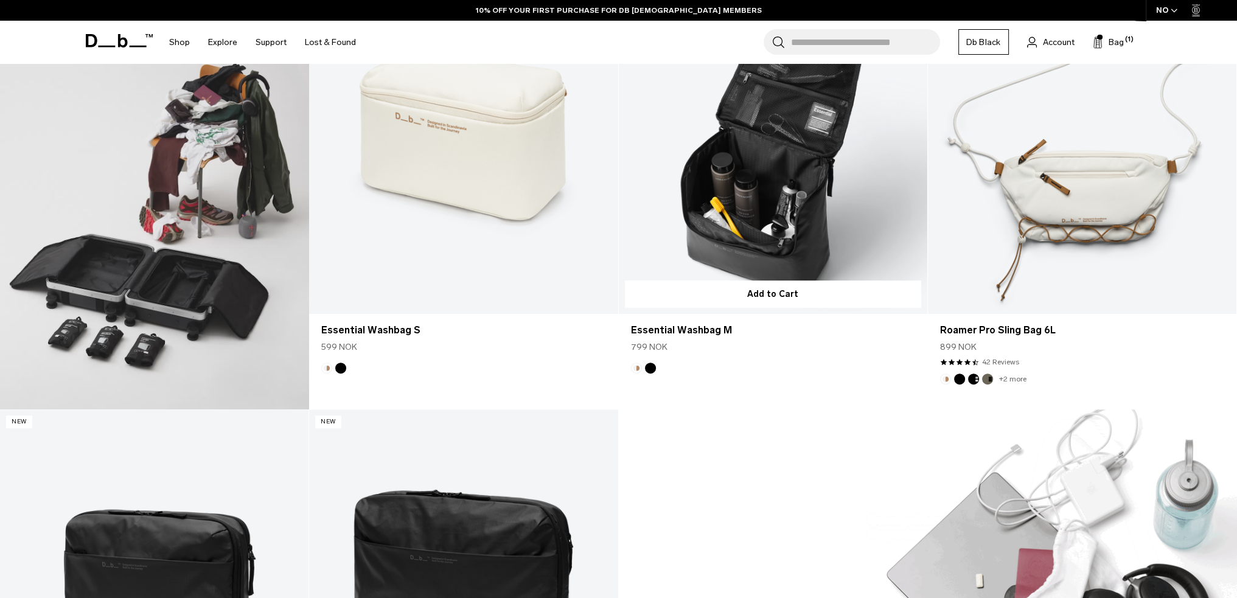
scroll to position [730, 0]
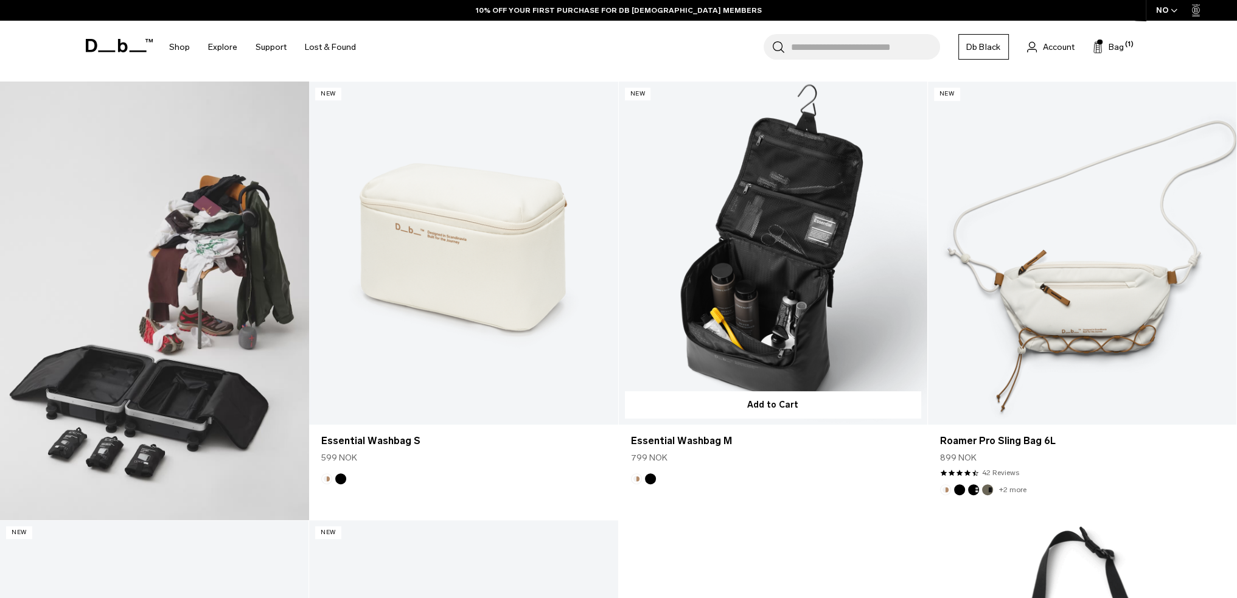
click at [752, 287] on link "Essential Washbag M" at bounding box center [773, 253] width 308 height 343
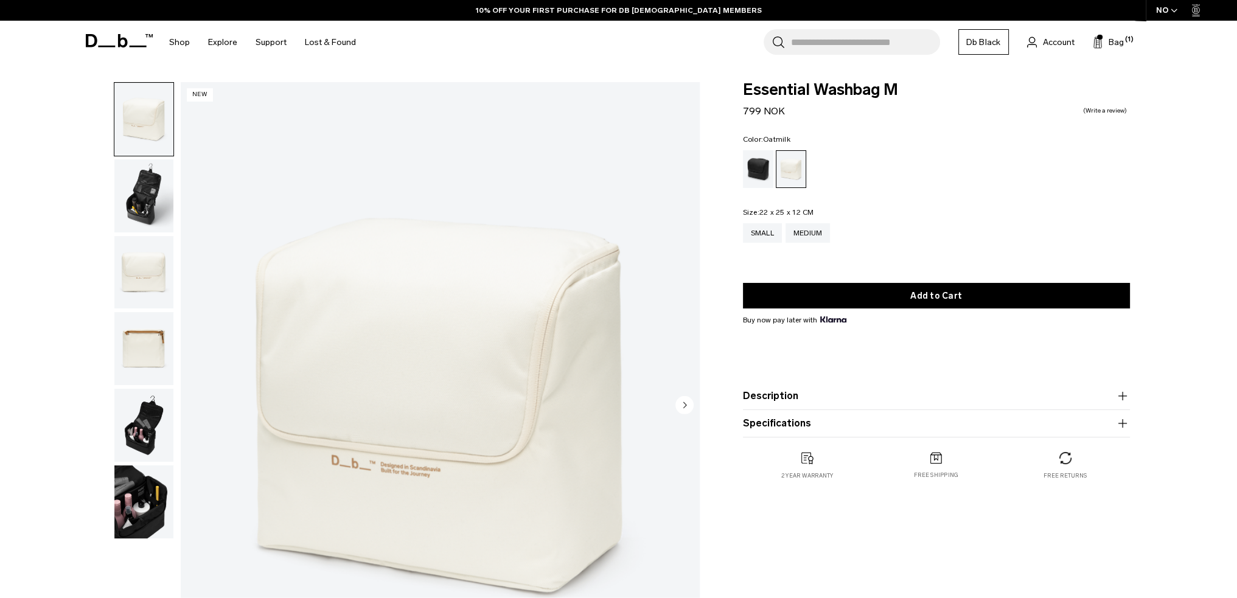
click at [148, 204] on img "button" at bounding box center [143, 195] width 59 height 73
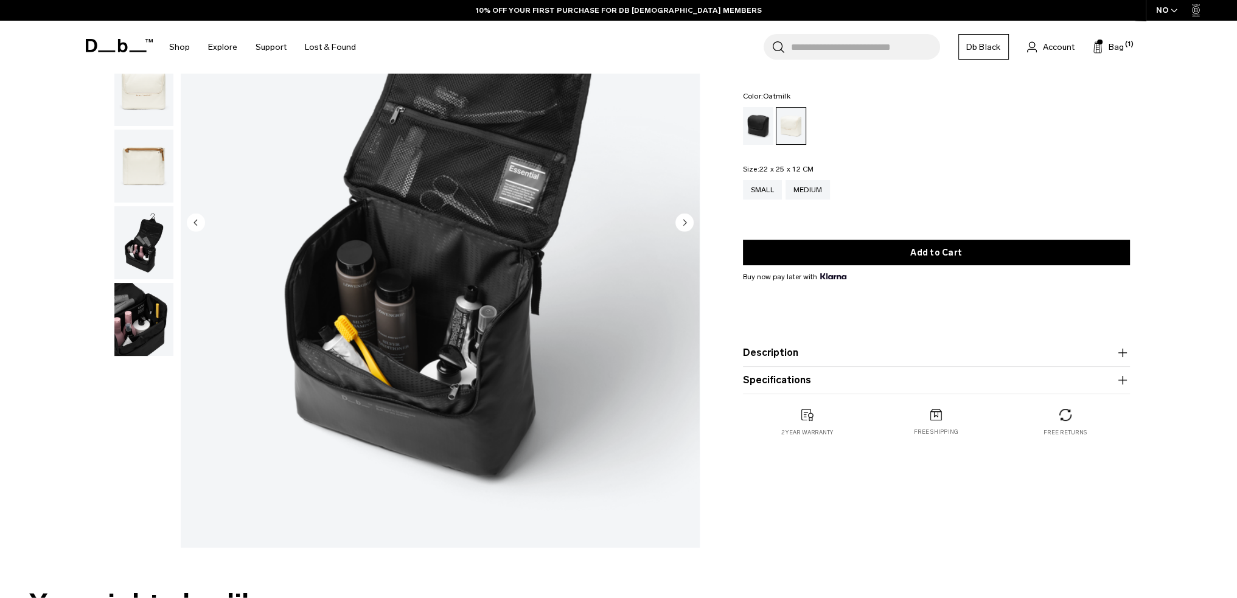
scroll to position [122, 0]
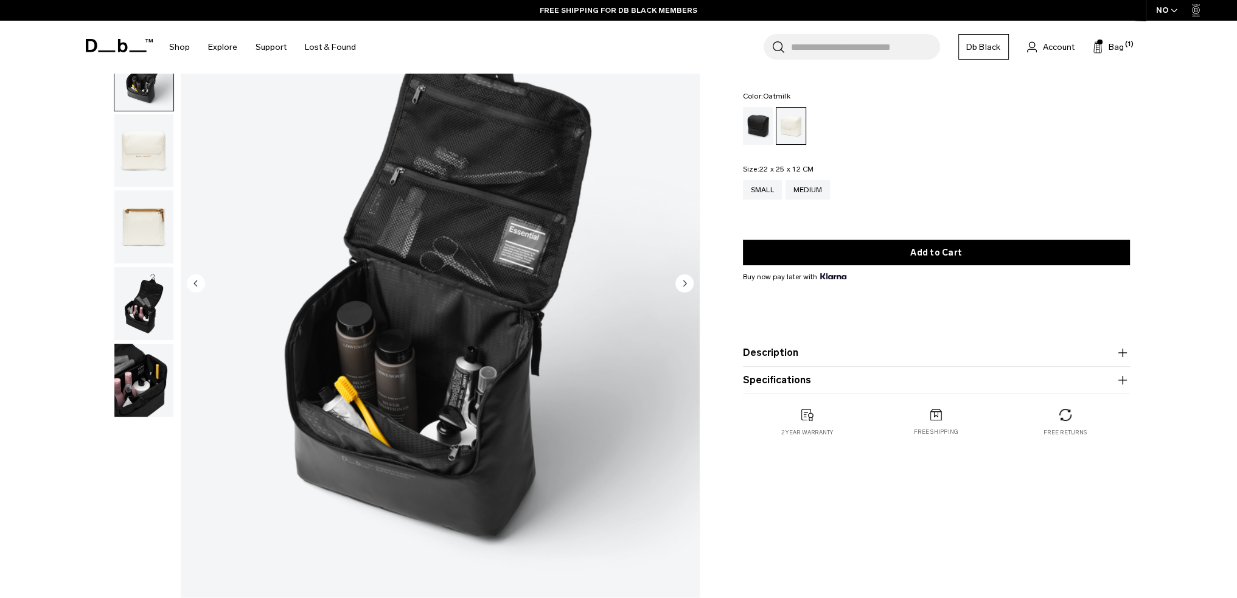
click at [143, 365] on img "button" at bounding box center [143, 380] width 59 height 73
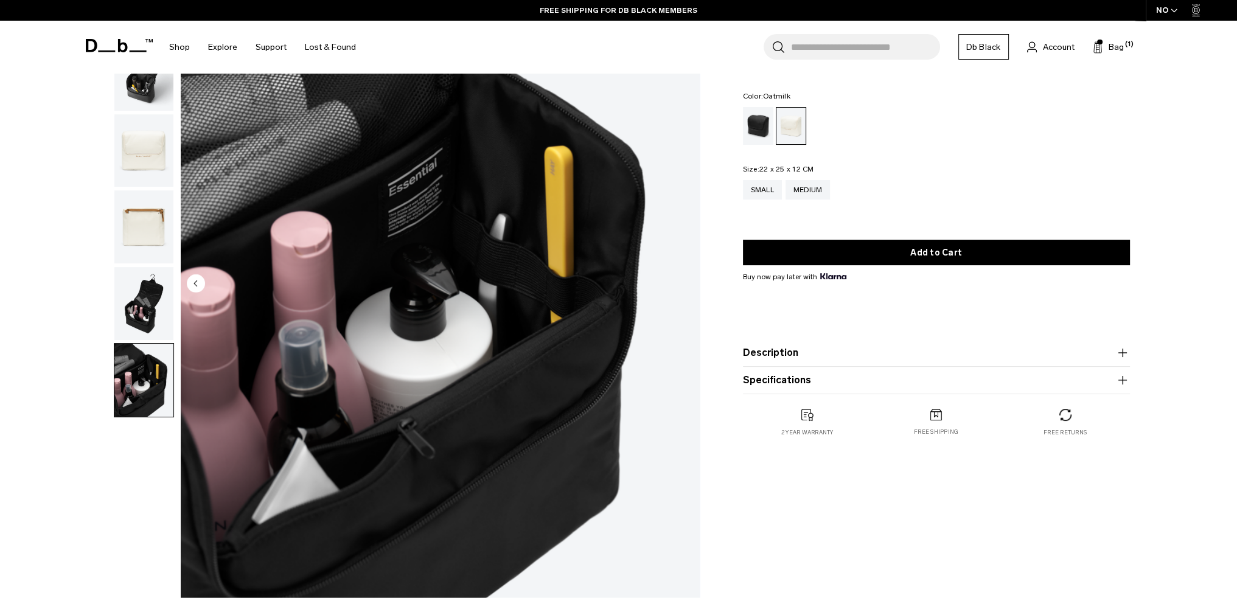
click at [145, 307] on img "button" at bounding box center [143, 303] width 59 height 73
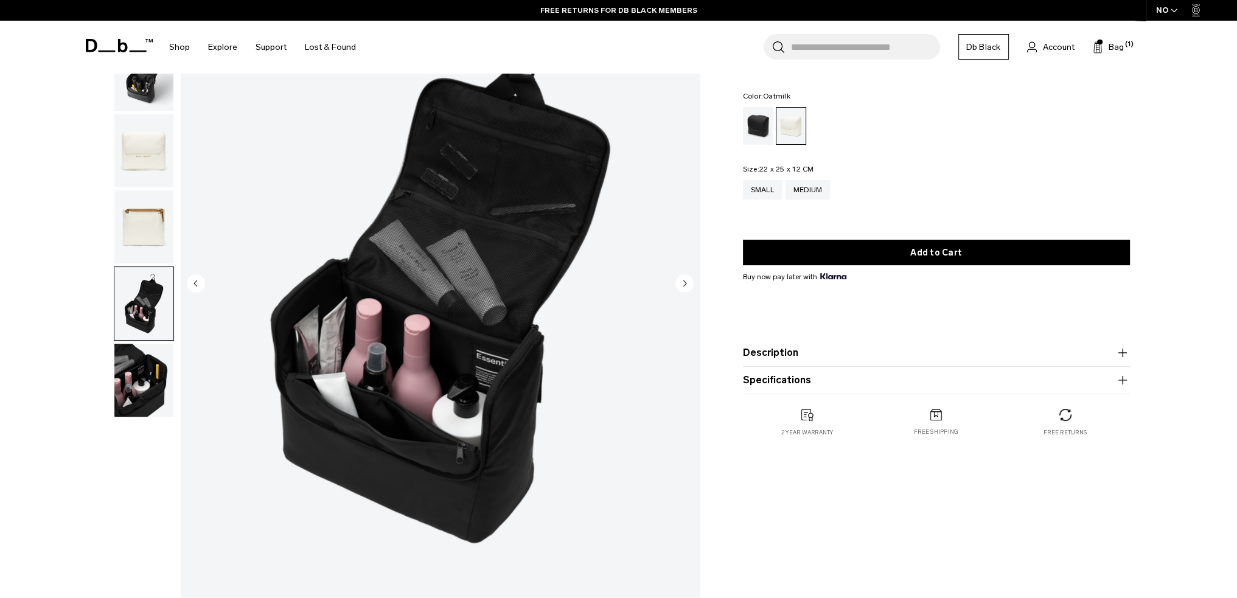
click at [147, 245] on img "button" at bounding box center [143, 226] width 59 height 73
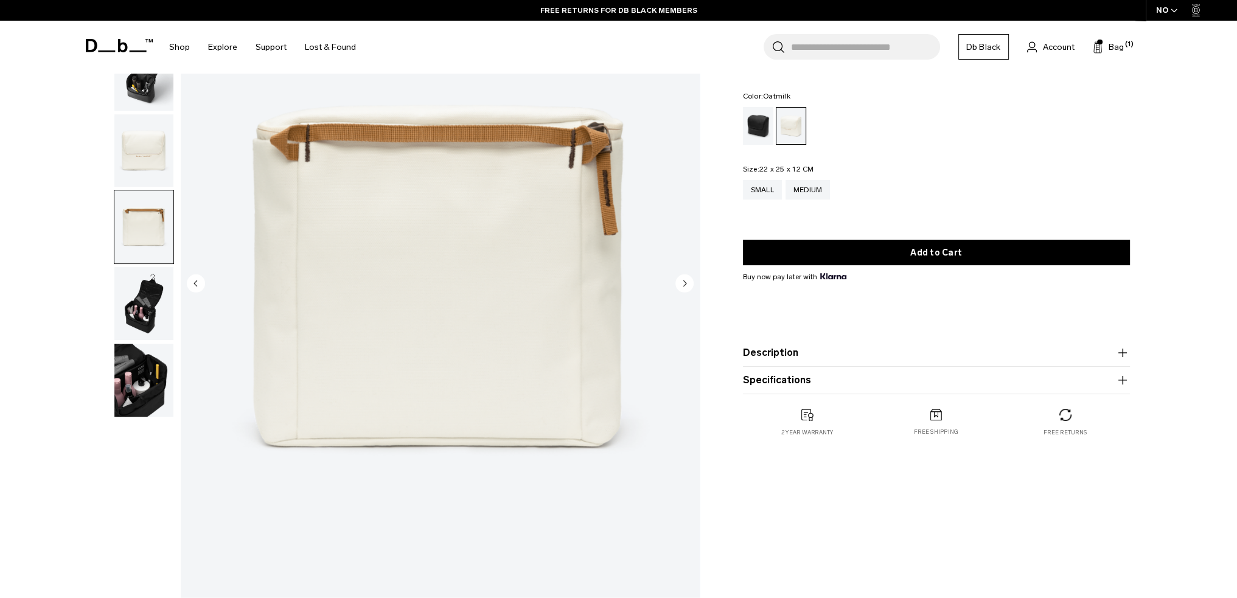
click at [146, 163] on img "button" at bounding box center [143, 150] width 59 height 73
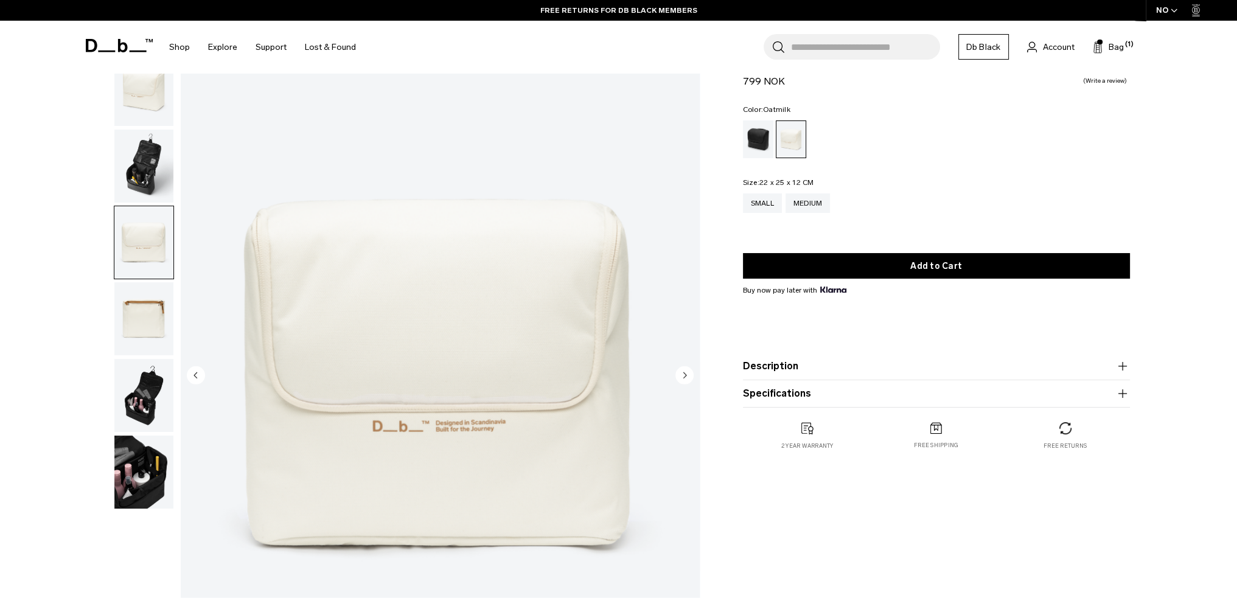
scroll to position [0, 0]
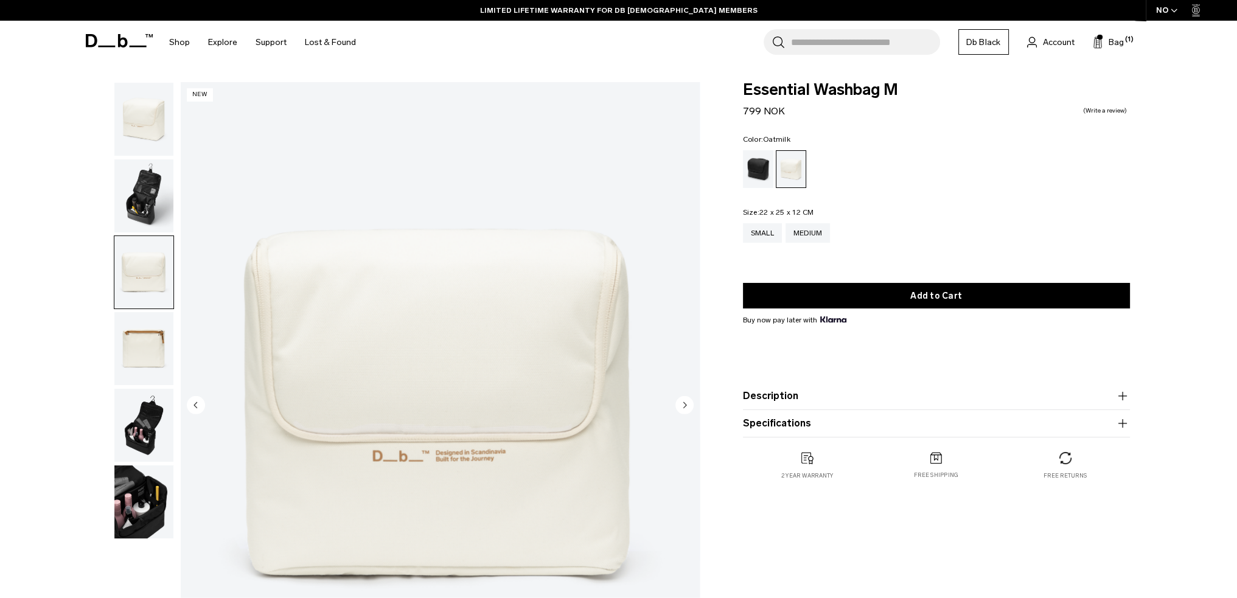
click at [146, 153] on img "button" at bounding box center [143, 119] width 59 height 73
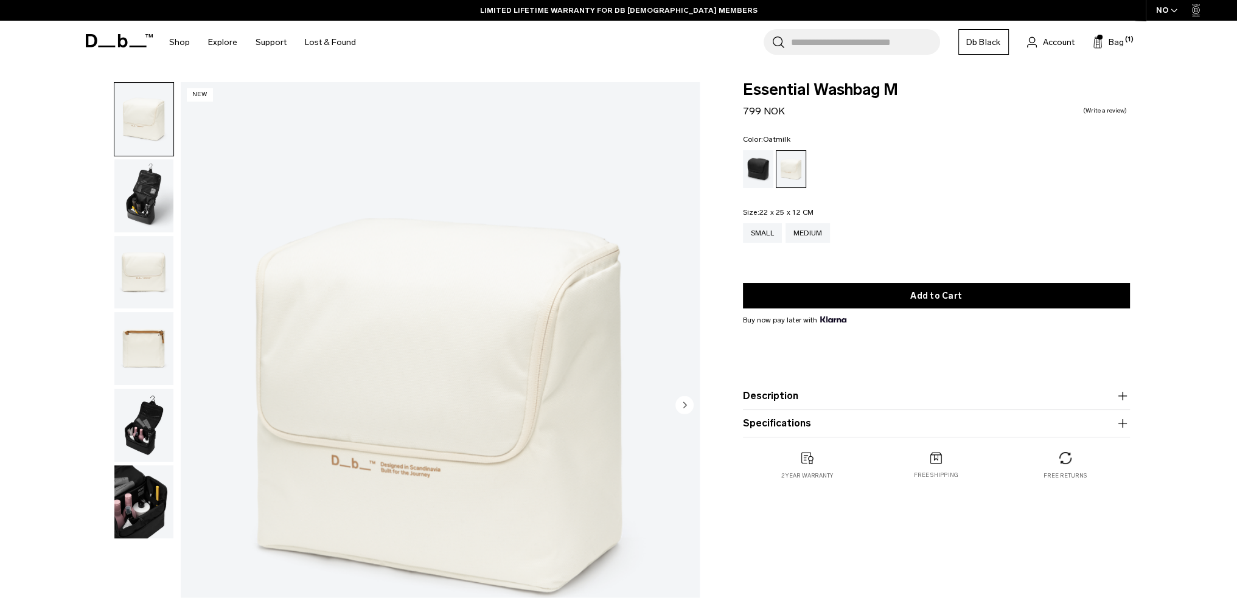
click at [147, 182] on img "button" at bounding box center [143, 195] width 59 height 73
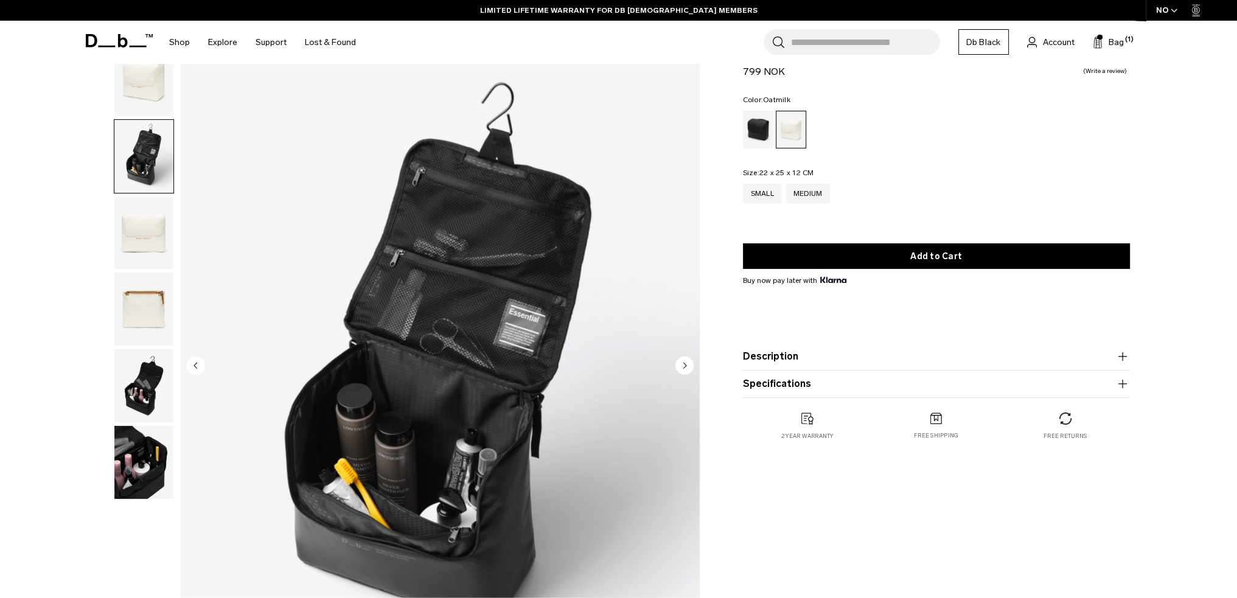
scroll to position [61, 0]
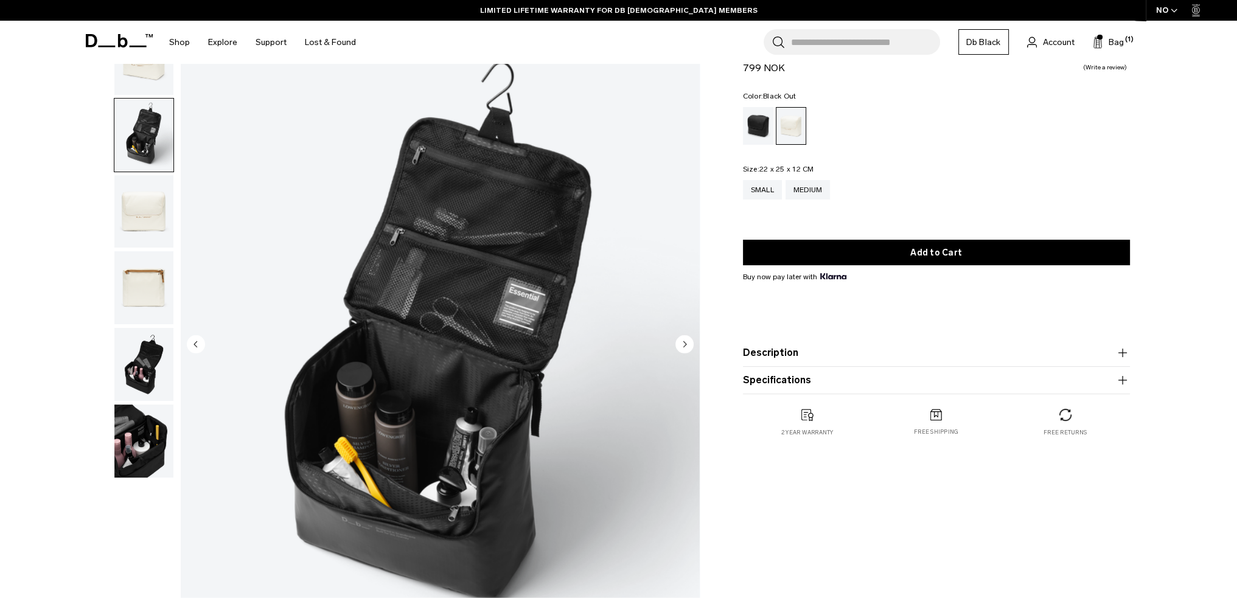
click at [766, 136] on div "Black Out" at bounding box center [758, 126] width 31 height 38
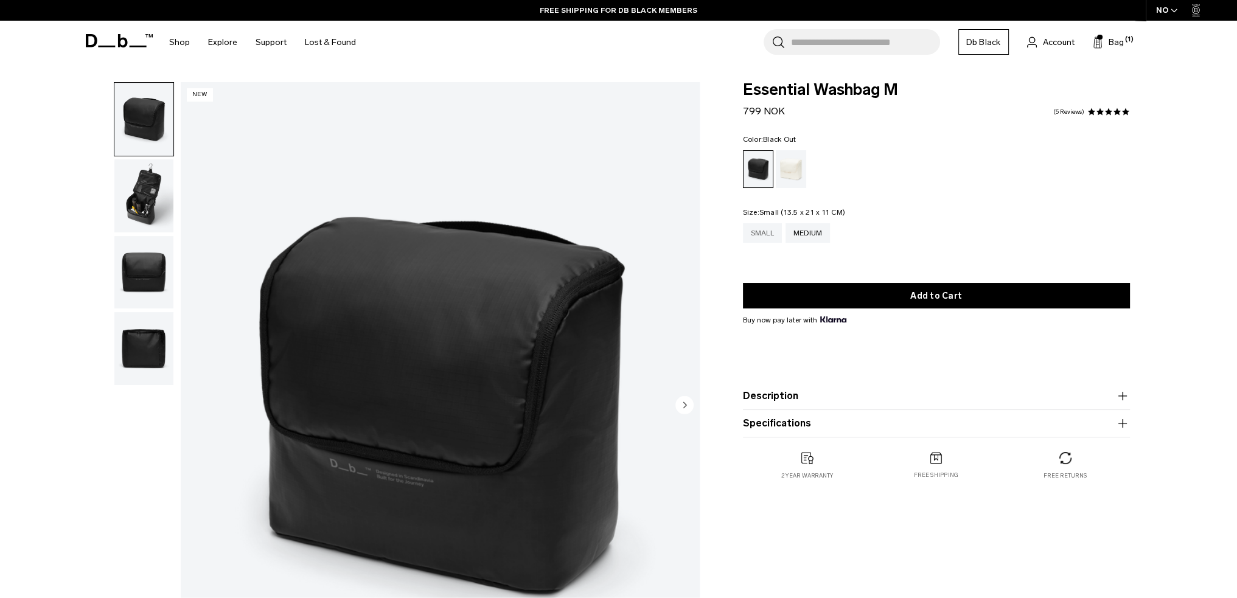
click at [770, 237] on div "Small" at bounding box center [762, 232] width 39 height 19
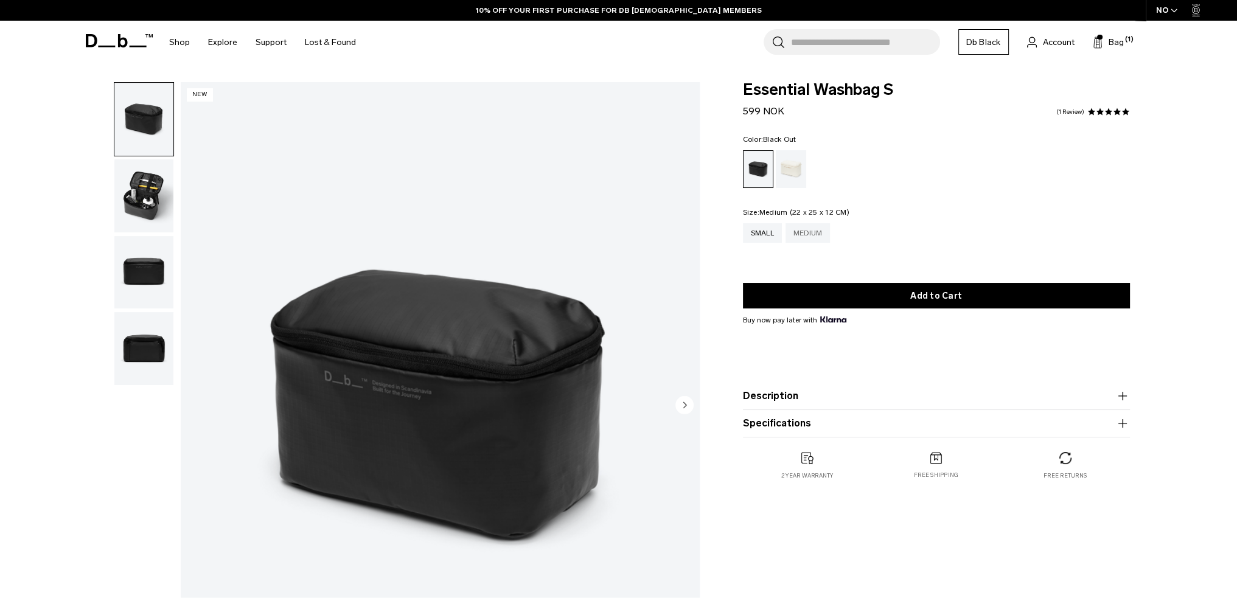
click at [817, 234] on div "Medium" at bounding box center [807, 232] width 45 height 19
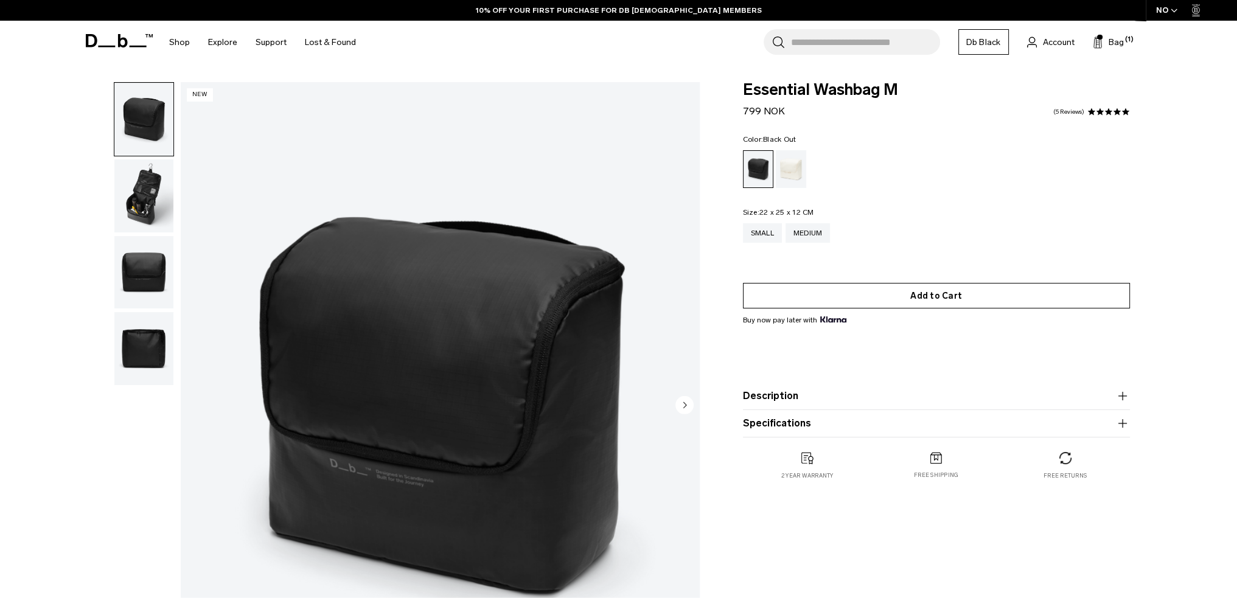
click at [927, 298] on button "Add to Cart" at bounding box center [936, 296] width 387 height 26
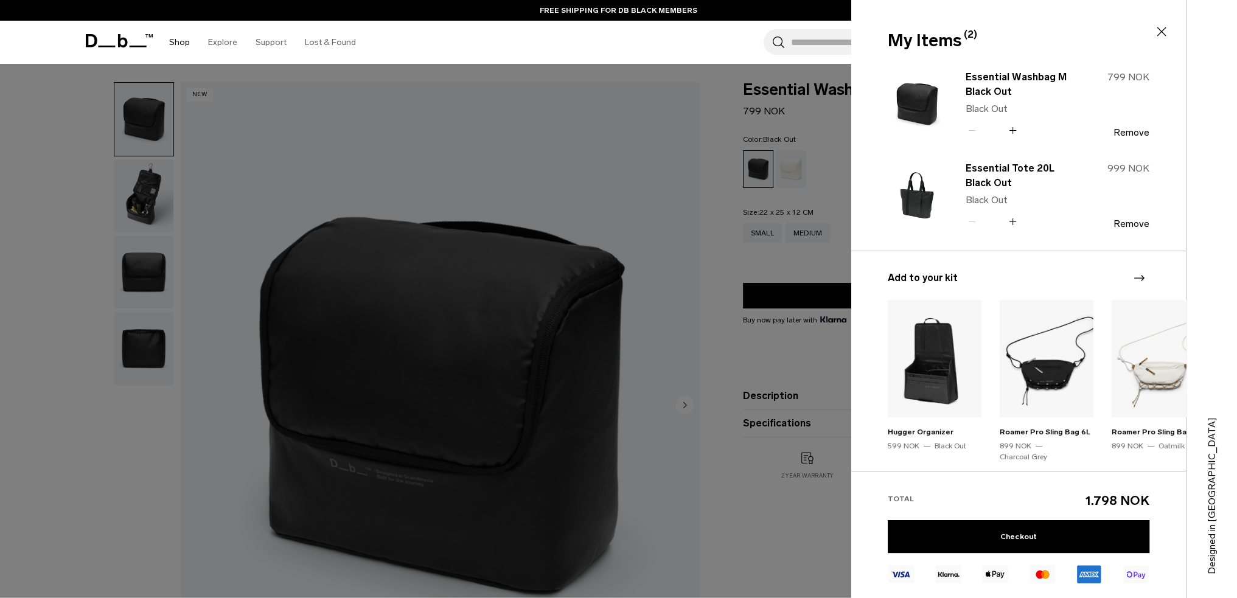
click at [178, 38] on link "Shop" at bounding box center [179, 42] width 21 height 43
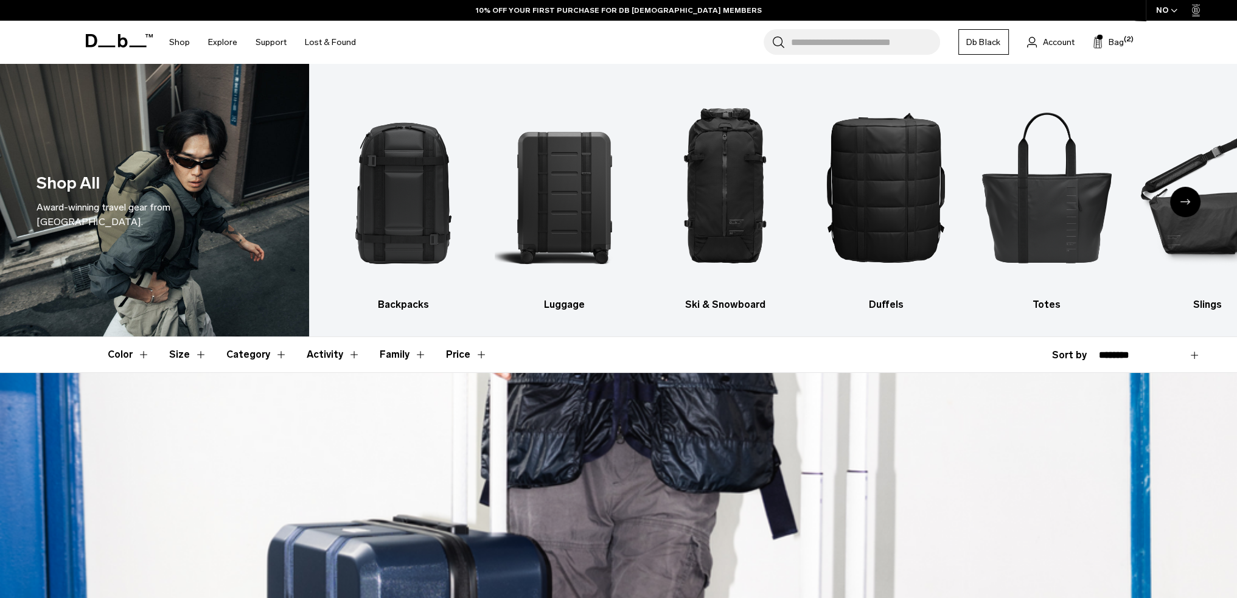
click at [1188, 202] on icon "Next slide" at bounding box center [1185, 201] width 10 height 5
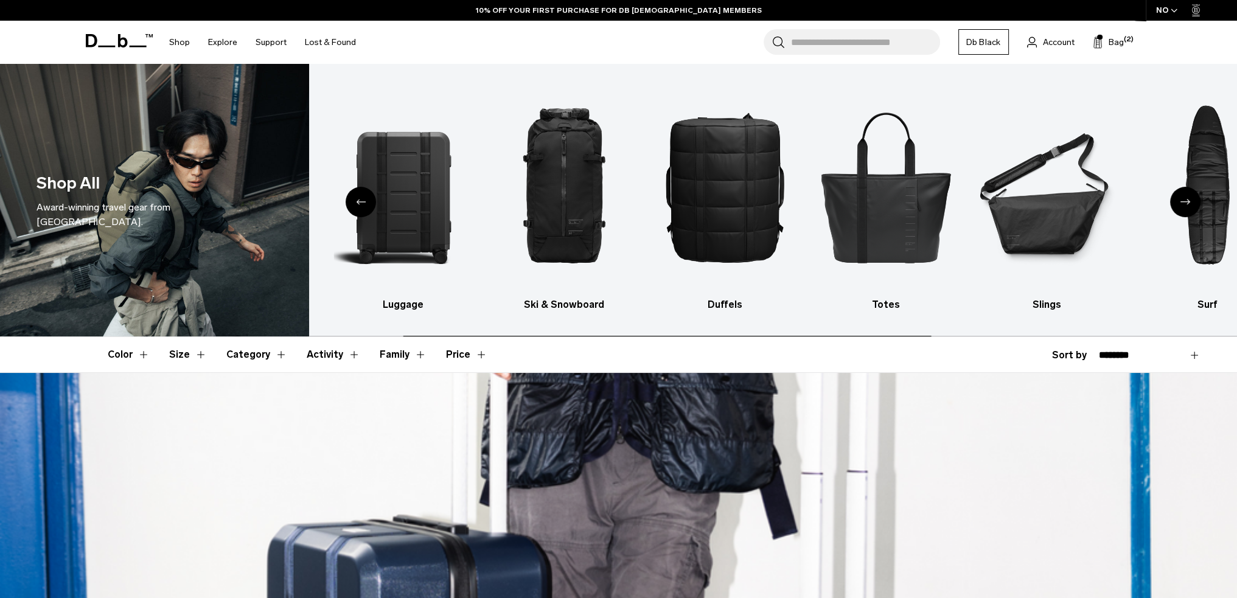
click at [1188, 202] on icon "Next slide" at bounding box center [1185, 201] width 10 height 5
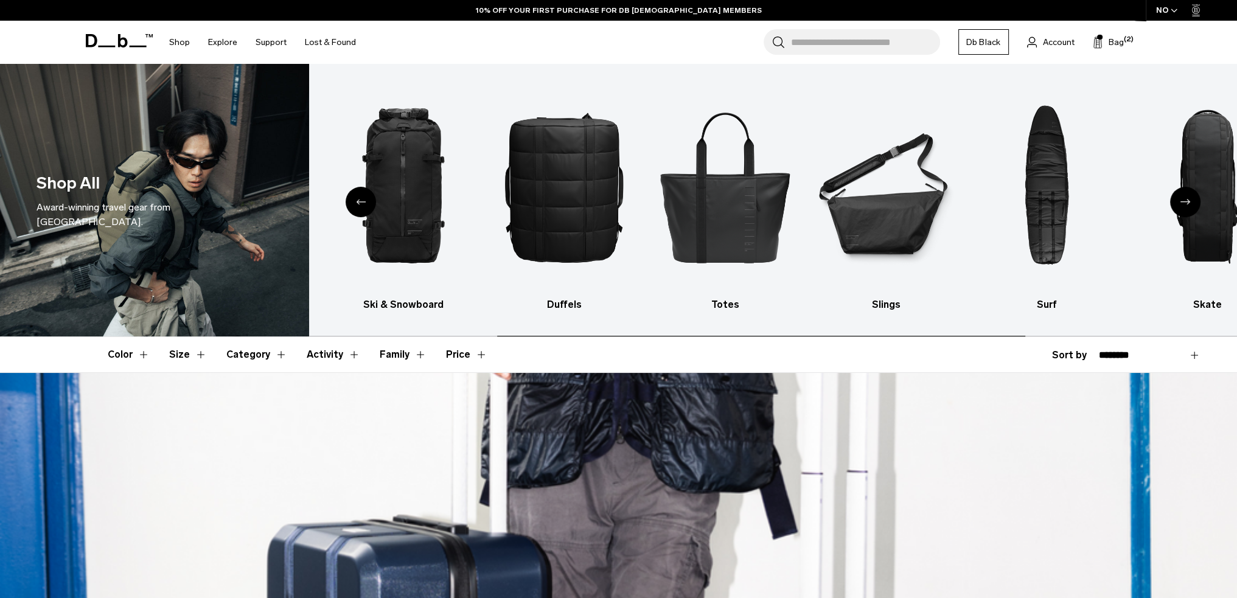
click at [1188, 202] on icon "Next slide" at bounding box center [1185, 201] width 10 height 5
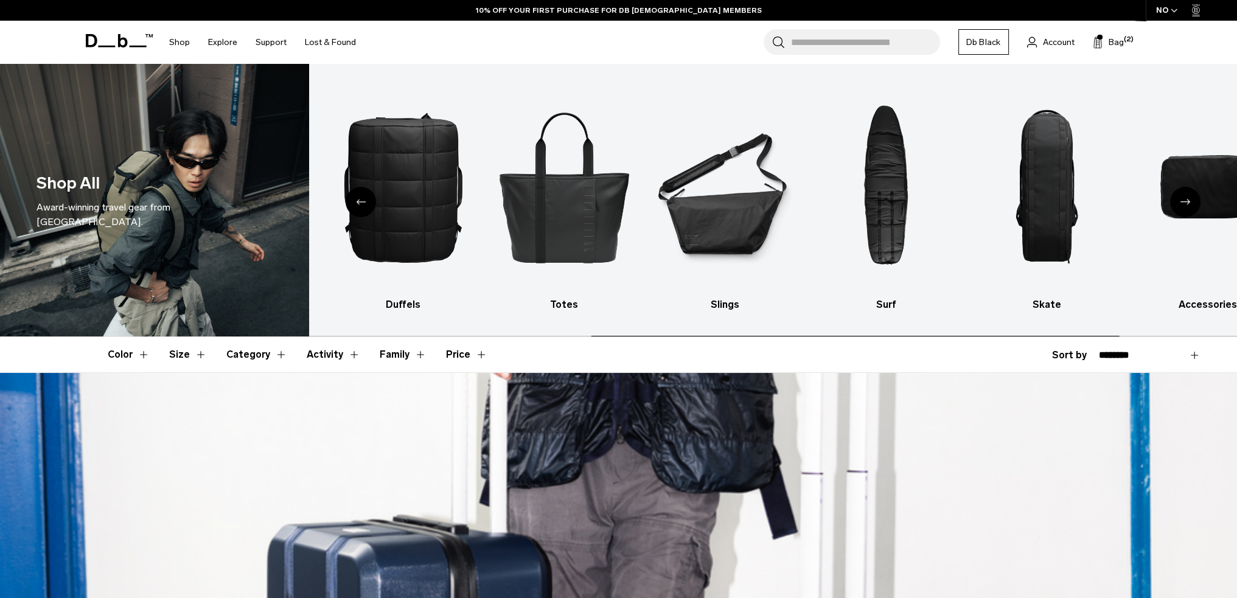
click at [1188, 202] on icon "Next slide" at bounding box center [1185, 201] width 10 height 5
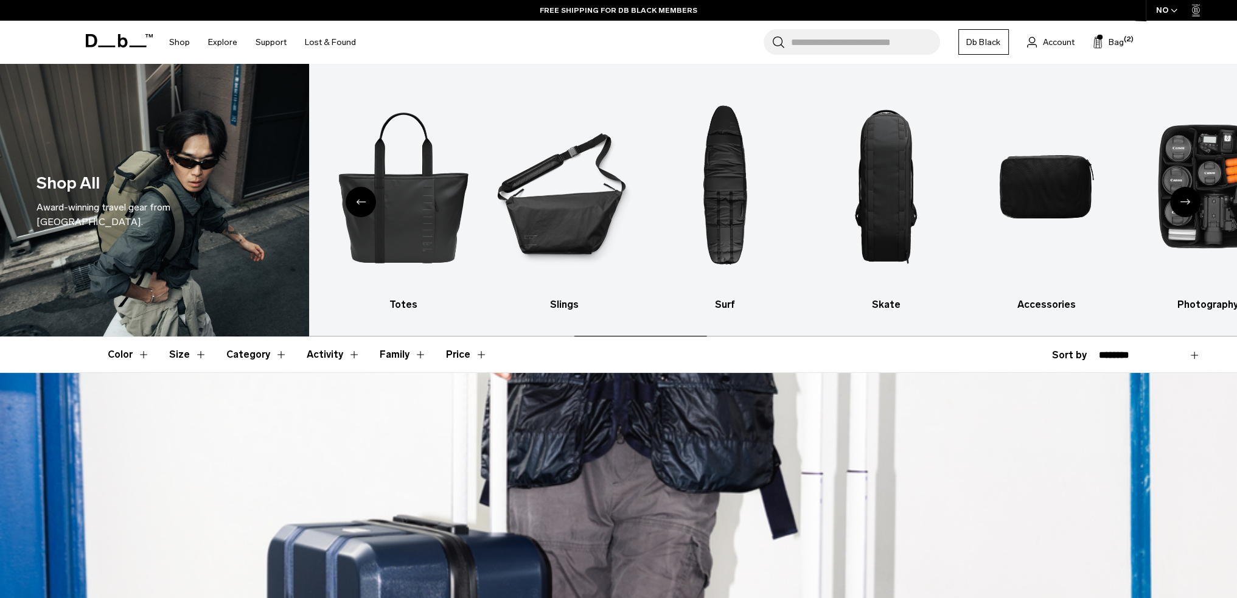
click at [1188, 202] on icon "Next slide" at bounding box center [1185, 201] width 10 height 5
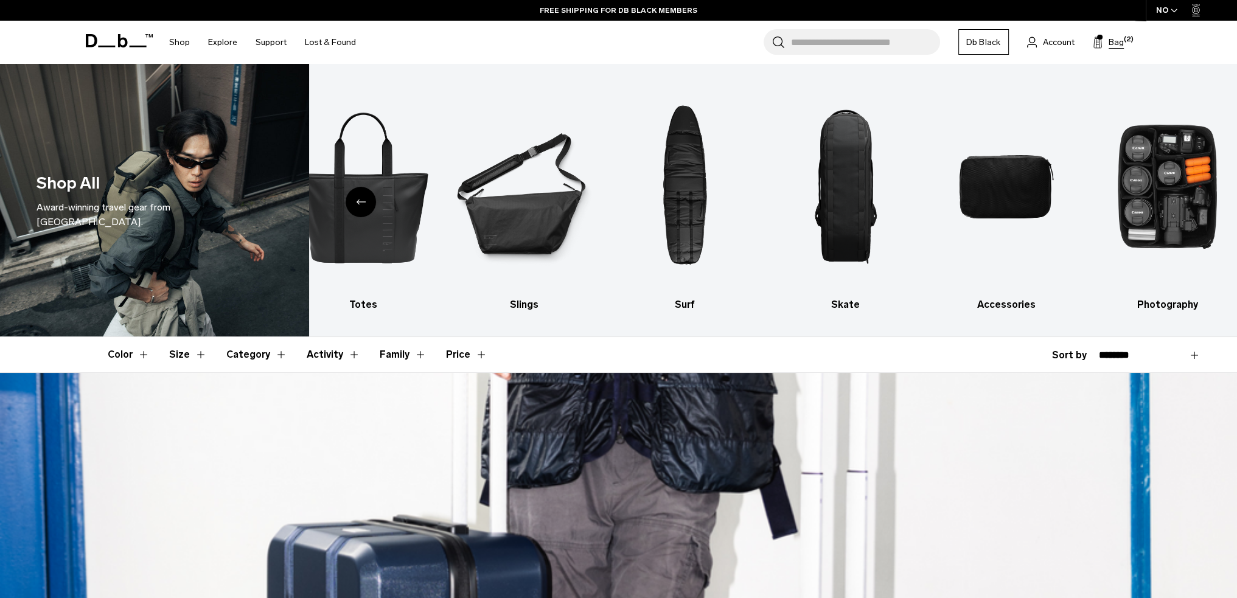
click at [1108, 40] on span "Bag" at bounding box center [1115, 42] width 15 height 13
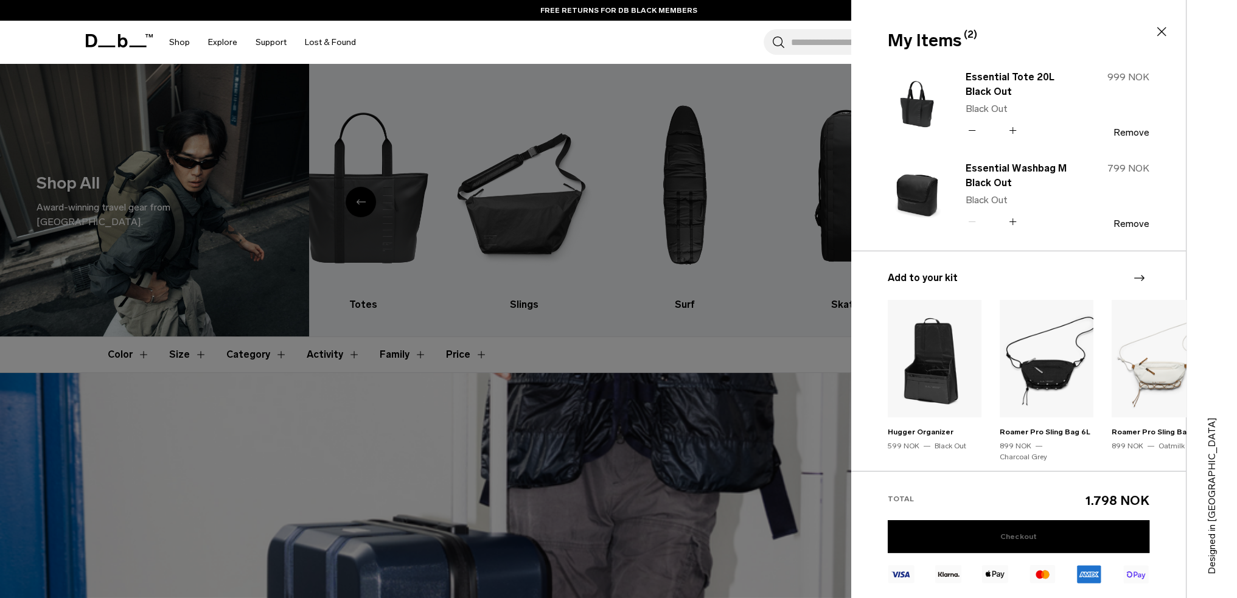
click at [1025, 546] on link "Checkout" at bounding box center [1018, 536] width 262 height 33
